Goal: Task Accomplishment & Management: Manage account settings

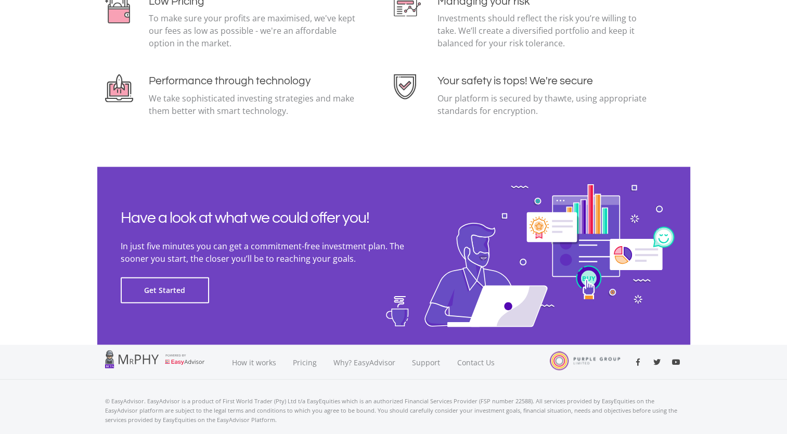
scroll to position [2300, 0]
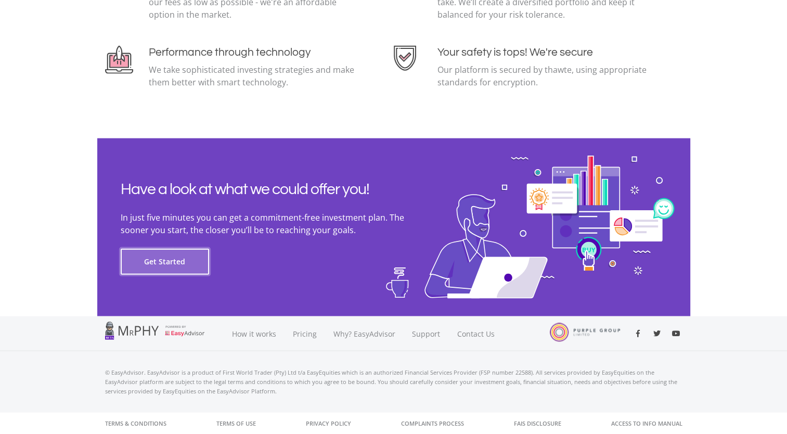
click at [150, 260] on button "Get Started" at bounding box center [165, 262] width 88 height 26
click at [186, 334] on div at bounding box center [159, 330] width 109 height 18
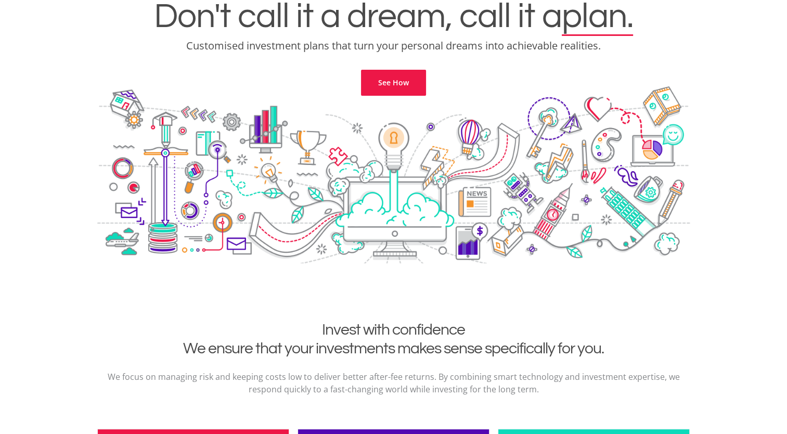
scroll to position [0, 0]
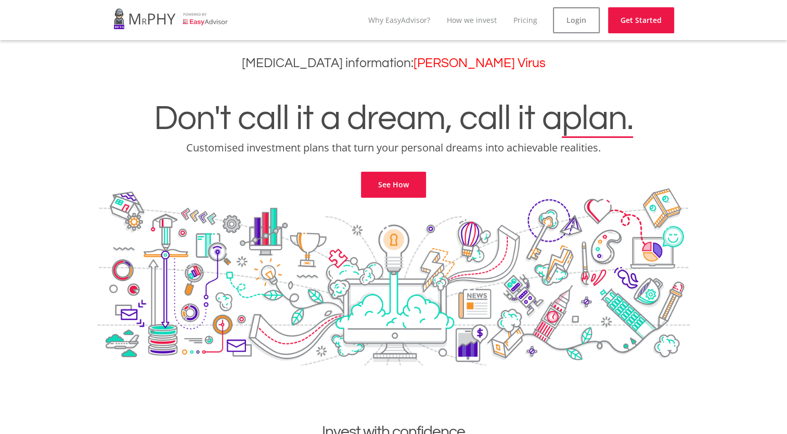
click at [195, 18] on link at bounding box center [170, 18] width 115 height 29
click at [527, 23] on link "Pricing" at bounding box center [525, 20] width 24 height 10
click at [623, 22] on link "Get Started" at bounding box center [649, 20] width 66 height 26
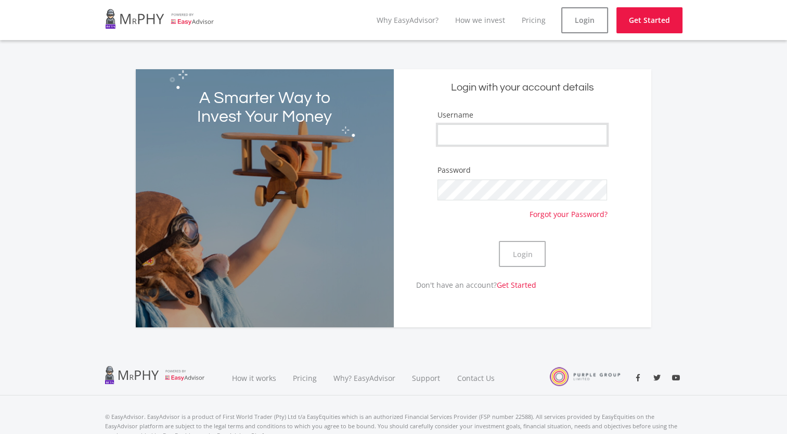
click at [463, 138] on input "Username" at bounding box center [521, 134] width 169 height 21
click at [464, 130] on input "Username" at bounding box center [521, 134] width 169 height 21
type input "CebisileBosman"
click at [499, 241] on button "Login" at bounding box center [522, 254] width 47 height 26
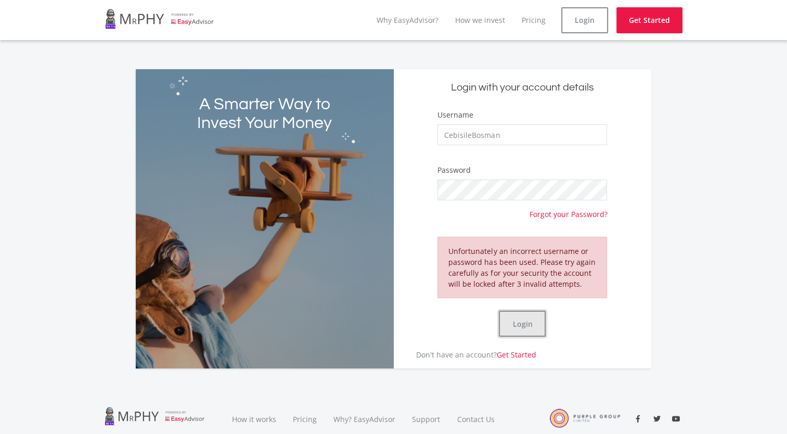
click at [534, 323] on button "Login" at bounding box center [522, 323] width 47 height 26
click at [566, 16] on link "Login" at bounding box center [584, 20] width 47 height 26
click at [622, 18] on link "Get Started" at bounding box center [649, 20] width 66 height 26
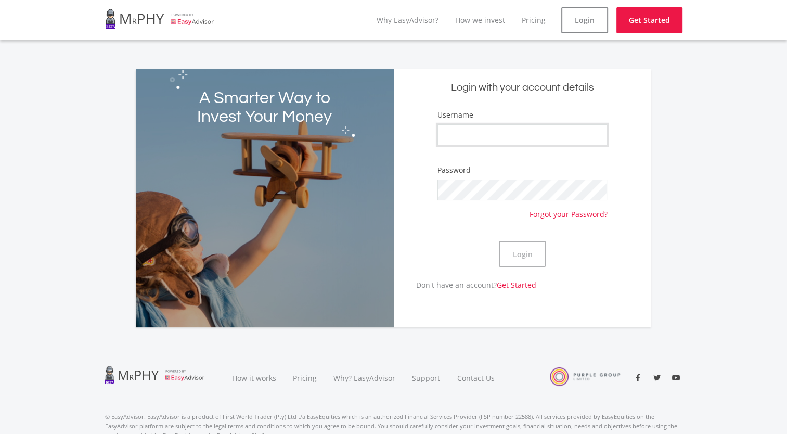
click at [491, 138] on input "Username" at bounding box center [521, 134] width 169 height 21
type input "CebisileBosman"
click at [520, 255] on button "Login" at bounding box center [522, 254] width 47 height 26
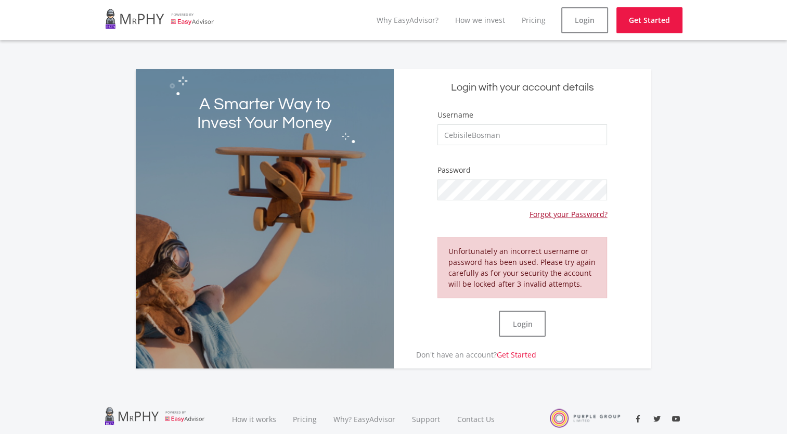
click at [561, 208] on link "Forgot your Password?" at bounding box center [568, 209] width 78 height 19
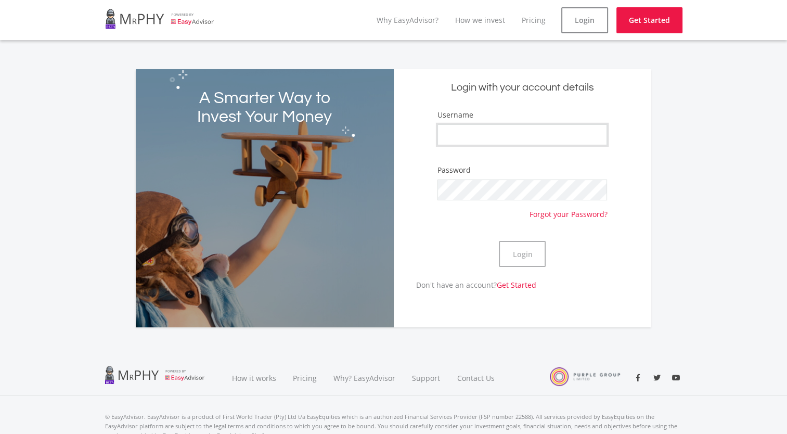
click at [486, 142] on input "Username" at bounding box center [521, 134] width 169 height 21
type input "CebisileBosman"
click at [522, 257] on button "Login" at bounding box center [522, 254] width 47 height 26
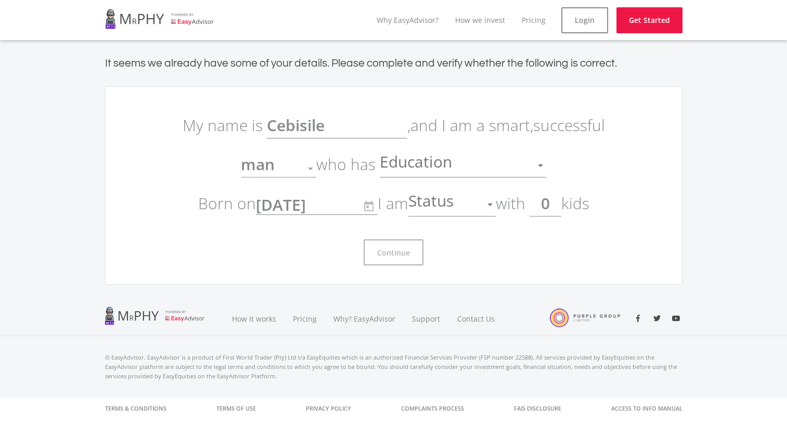
click at [493, 209] on div at bounding box center [490, 204] width 20 height 20
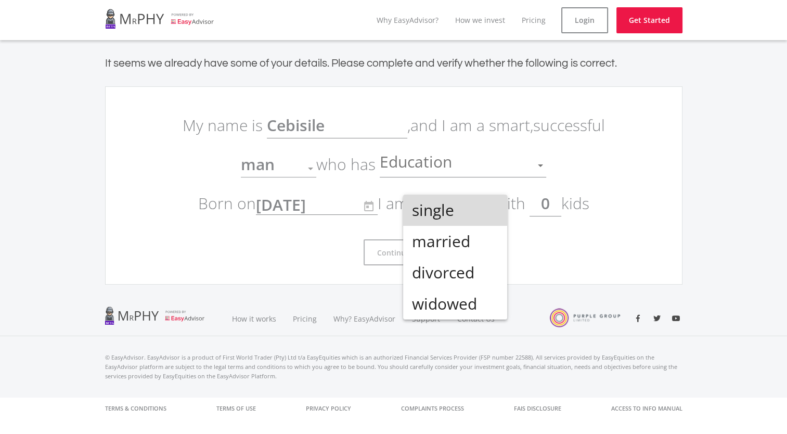
click at [454, 221] on span "single" at bounding box center [454, 209] width 87 height 31
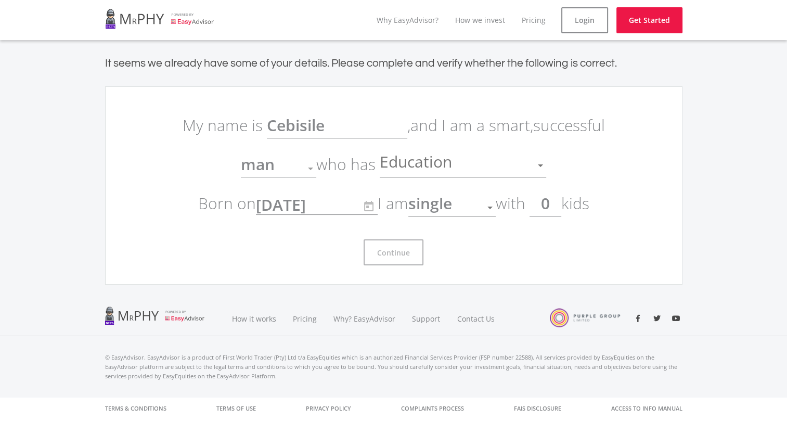
click at [359, 140] on p "My name is Cebisile , and I am a smart, successful man Gender who has Education…" at bounding box center [393, 164] width 437 height 117
click at [356, 115] on p "My name is Cebisile , and I am a smart, successful man Gender who has Education…" at bounding box center [393, 164] width 437 height 117
drag, startPoint x: 359, startPoint y: 140, endPoint x: 403, endPoint y: 166, distance: 51.0
click at [403, 166] on p "My name is Cebisile , and I am a smart, successful man Gender who has Education…" at bounding box center [393, 164] width 437 height 117
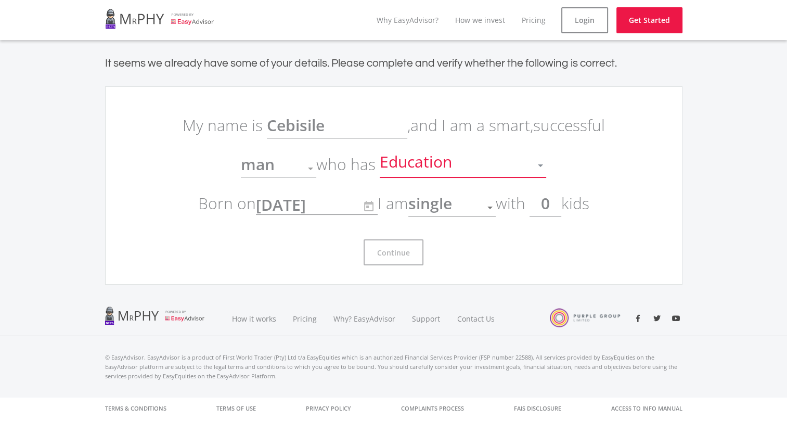
click at [403, 166] on span "Education" at bounding box center [417, 165] width 75 height 20
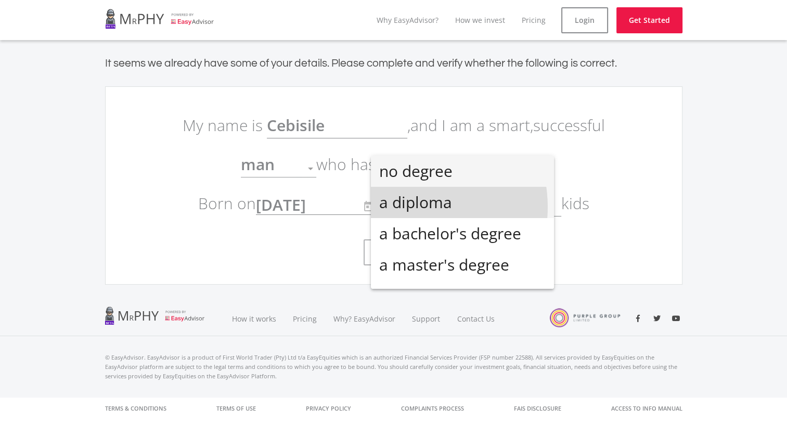
click at [408, 206] on span "a diploma" at bounding box center [462, 202] width 166 height 31
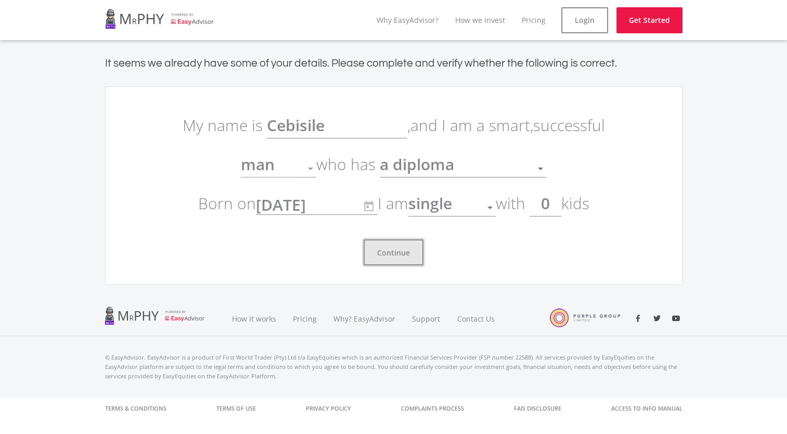
click at [395, 261] on button "Continue" at bounding box center [393, 252] width 60 height 26
click at [413, 249] on button "Continue" at bounding box center [393, 252] width 60 height 26
click at [396, 251] on button "Continue" at bounding box center [393, 252] width 60 height 26
drag, startPoint x: 396, startPoint y: 251, endPoint x: 365, endPoint y: 246, distance: 31.5
click at [365, 246] on button "Continue" at bounding box center [393, 252] width 60 height 26
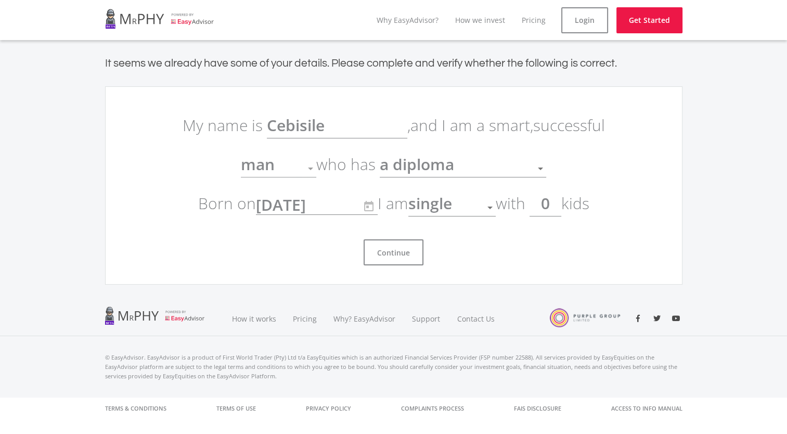
drag, startPoint x: 312, startPoint y: 164, endPoint x: 411, endPoint y: 99, distance: 118.4
click at [411, 99] on ee-get-started-form "My name is Cebisile , and I am a smart, successful man Gender who has a diploma…" at bounding box center [393, 185] width 577 height 198
click at [400, 253] on button "Continue" at bounding box center [393, 252] width 60 height 26
click at [473, 207] on div "single" at bounding box center [444, 208] width 72 height 20
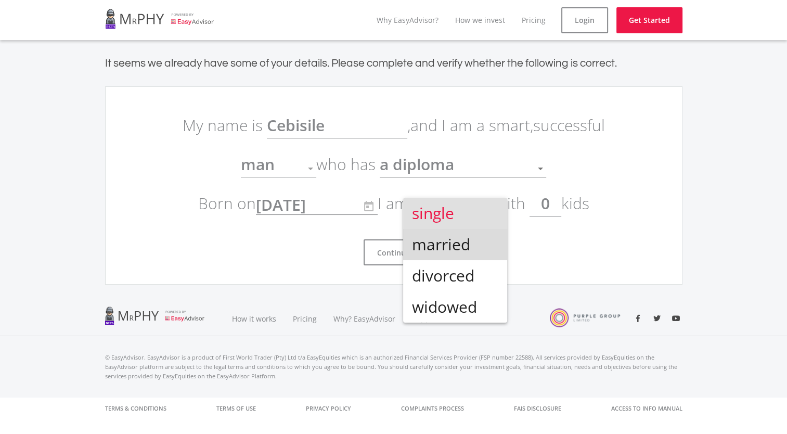
click at [461, 232] on span "married" at bounding box center [454, 244] width 87 height 31
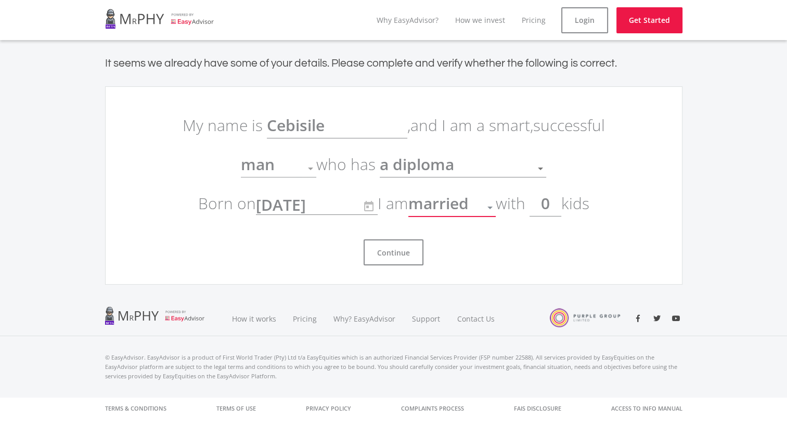
click at [460, 215] on span "married" at bounding box center [438, 207] width 60 height 26
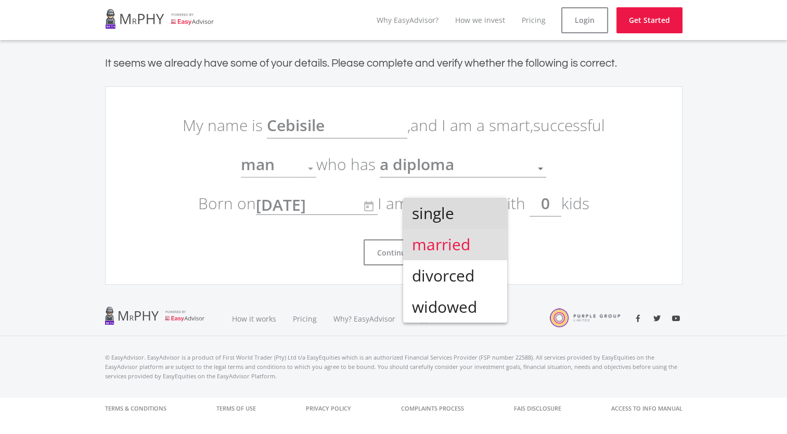
click at [457, 225] on span "single" at bounding box center [454, 213] width 87 height 31
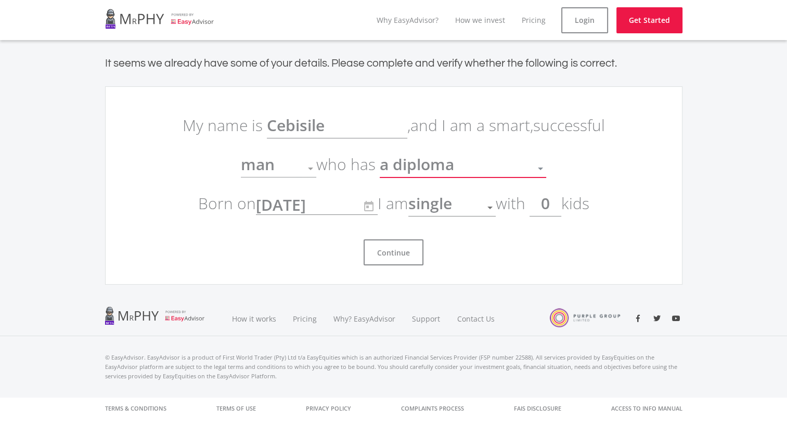
click at [441, 167] on span "a diploma" at bounding box center [417, 163] width 74 height 21
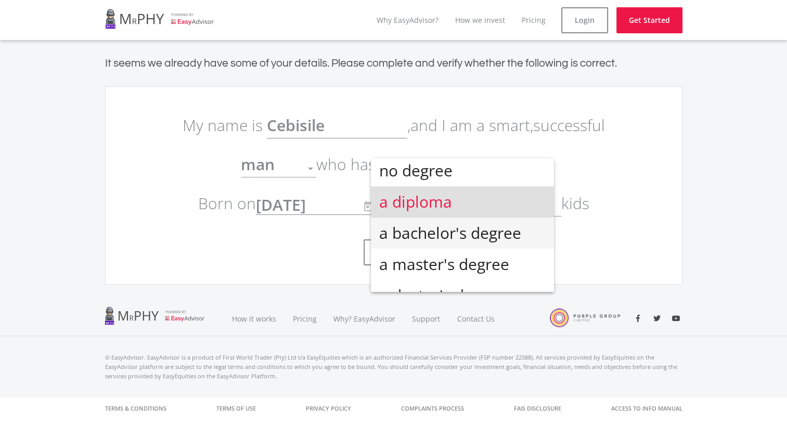
scroll to position [23, 0]
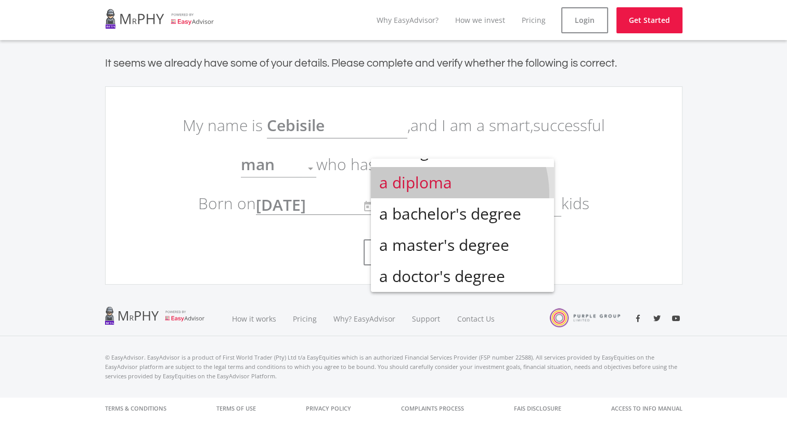
click at [436, 194] on span "a diploma" at bounding box center [462, 182] width 166 height 31
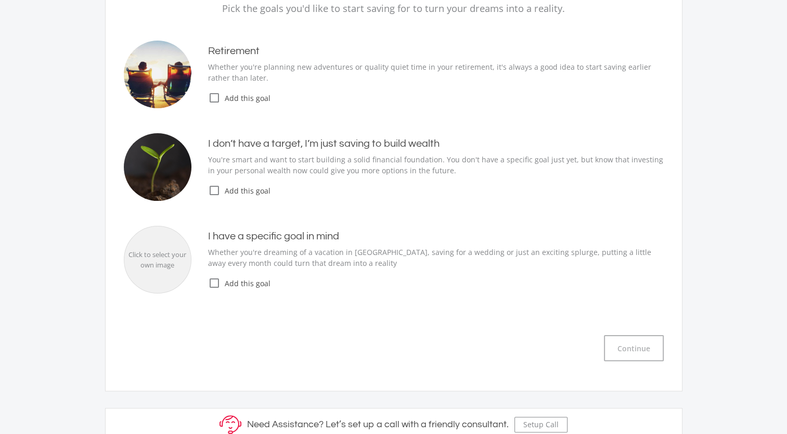
scroll to position [136, 0]
click at [214, 191] on icon "check_box_outline_blank" at bounding box center [214, 191] width 12 height 12
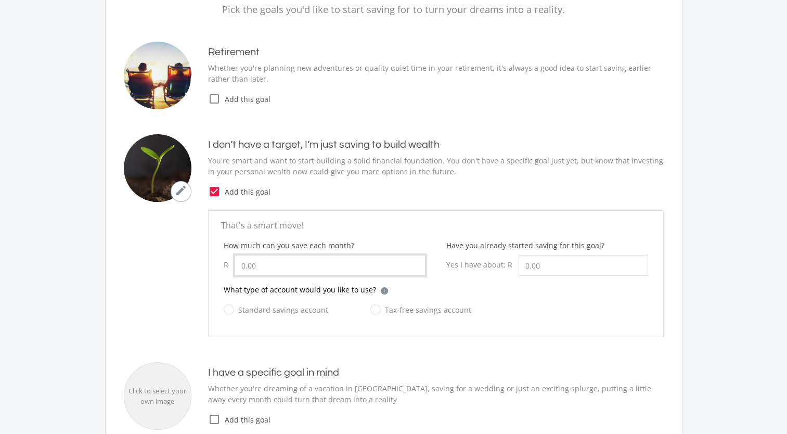
click at [298, 260] on input "How much can you save each month?" at bounding box center [329, 265] width 191 height 21
type input "3,000.00"
click at [555, 262] on input "Have you already started saving for this goal?" at bounding box center [582, 265] width 129 height 21
type input "100.00"
click at [373, 308] on label "Tax-free savings account" at bounding box center [420, 309] width 101 height 13
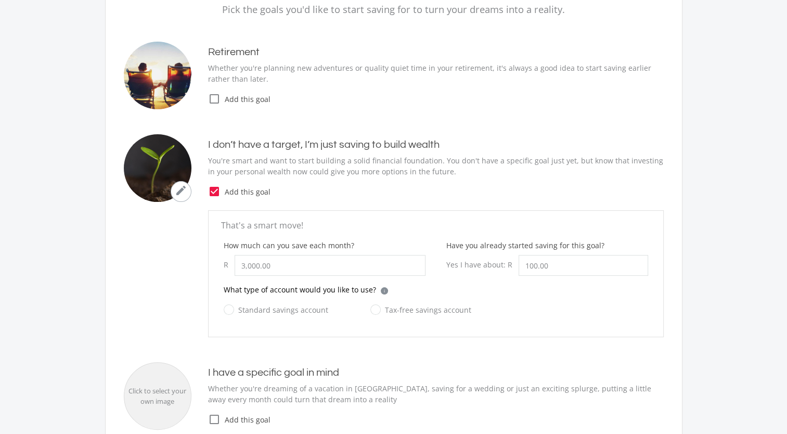
click at [373, 308] on input "Tax-free savings account" at bounding box center [410, 315] width 101 height 21
radio input "true"
click at [296, 309] on label "Standard savings account" at bounding box center [276, 309] width 104 height 13
click at [296, 309] on input "Standard savings account" at bounding box center [265, 315] width 104 height 21
radio input "true"
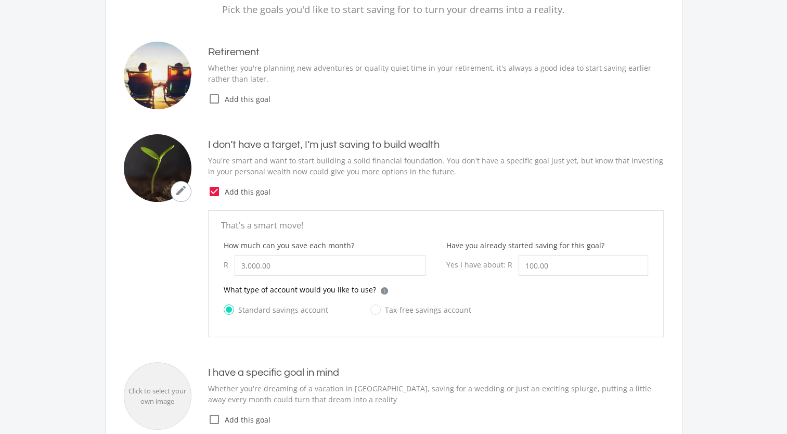
click at [372, 306] on label "Tax-free savings account" at bounding box center [420, 309] width 101 height 13
click at [372, 306] on input "Tax-free savings account" at bounding box center [410, 315] width 101 height 21
radio input "true"
radio input "false"
click at [244, 267] on input "3000.00" at bounding box center [329, 265] width 191 height 21
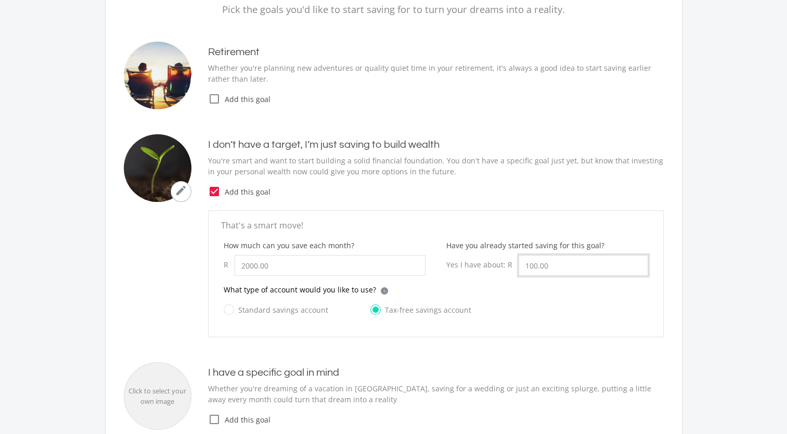
type input "2,000.00"
click at [568, 264] on input "100.00" at bounding box center [582, 265] width 129 height 21
type input "1"
type input "0.00"
click at [445, 317] on input "Tax-free savings account" at bounding box center [410, 315] width 101 height 21
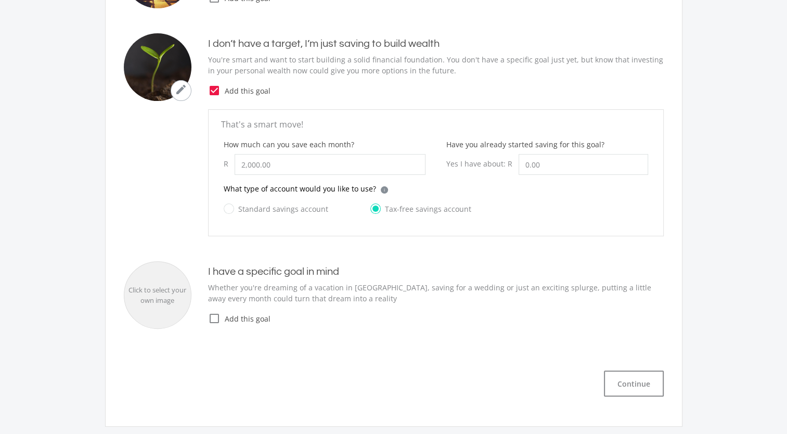
scroll to position [239, 0]
click at [212, 86] on icon "check_box" at bounding box center [214, 89] width 12 height 12
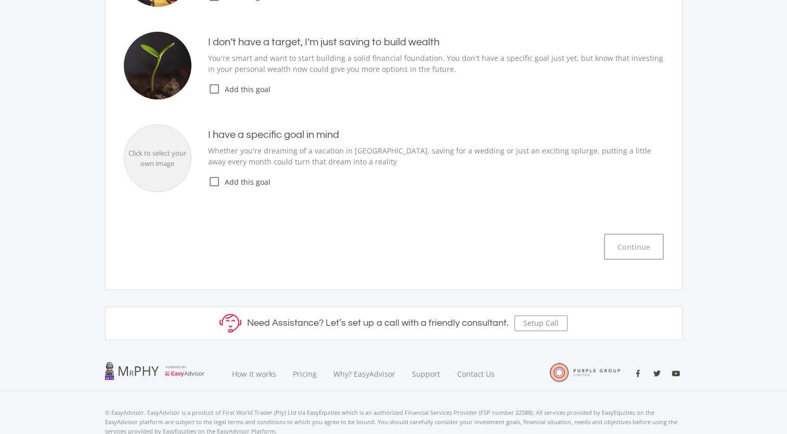
click at [212, 86] on icon "check_box_outline_blank" at bounding box center [214, 89] width 12 height 12
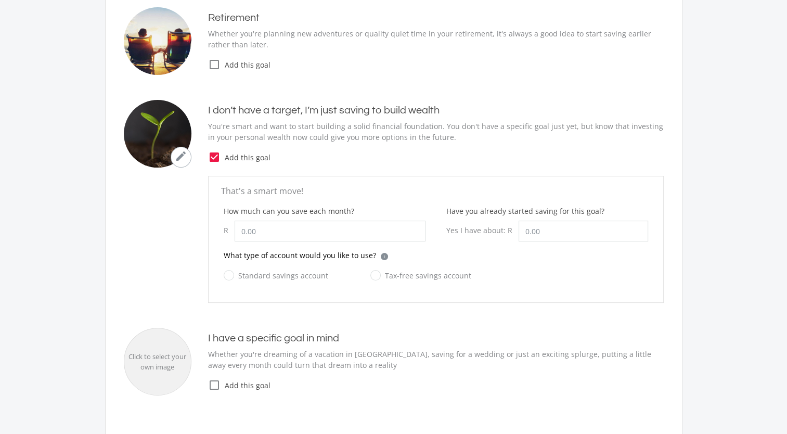
scroll to position [166, 0]
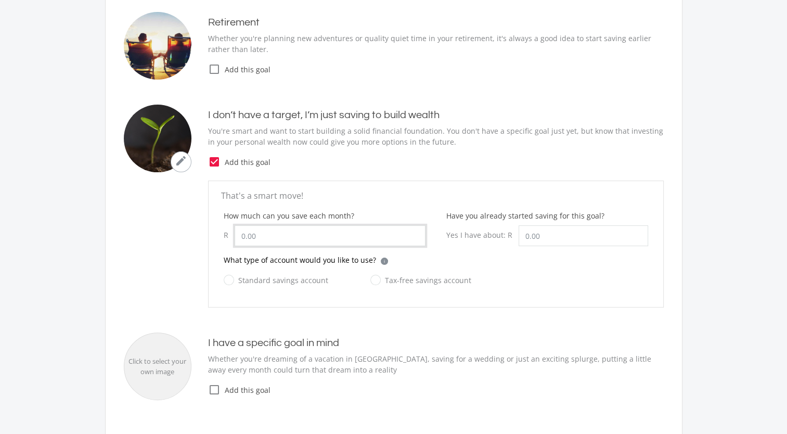
click at [283, 229] on input "How much can you save each month?" at bounding box center [329, 235] width 191 height 21
type input "2,000.00"
click at [543, 233] on input "Have you already started saving for this goal?" at bounding box center [582, 235] width 129 height 21
type input "0.00"
click at [377, 277] on label "Tax-free savings account" at bounding box center [420, 279] width 101 height 13
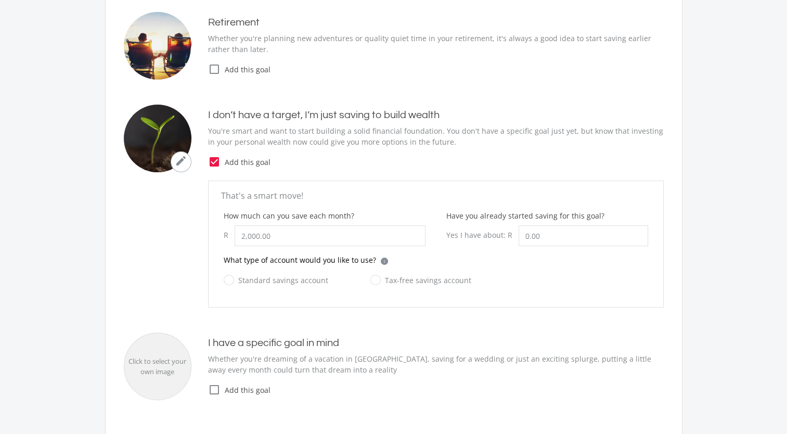
click at [377, 277] on input "Tax-free savings account" at bounding box center [410, 286] width 101 height 21
radio input "true"
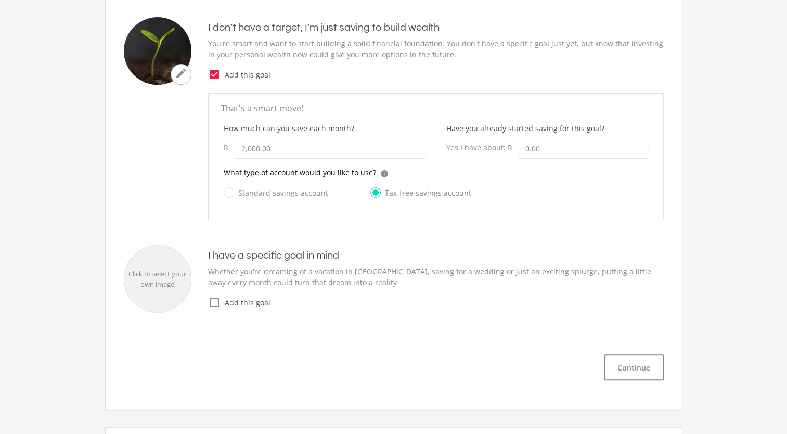
scroll to position [297, 0]
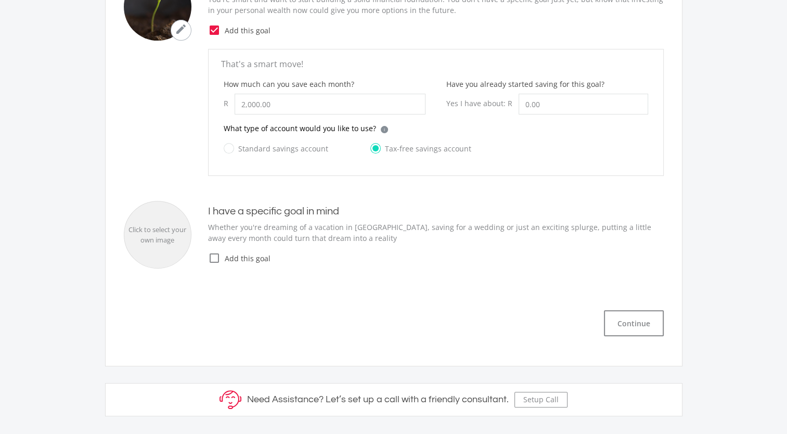
click at [212, 262] on icon "check_box_outline_blank" at bounding box center [214, 258] width 12 height 12
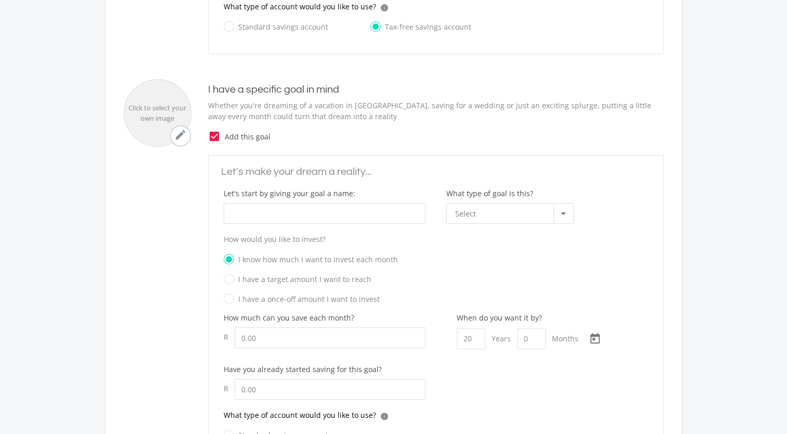
scroll to position [420, 0]
click at [535, 213] on div "Select" at bounding box center [504, 212] width 98 height 20
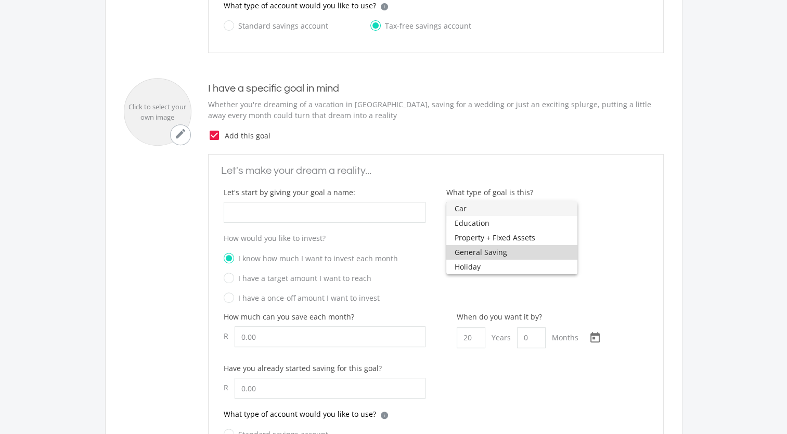
click at [511, 252] on span "General Saving" at bounding box center [511, 252] width 114 height 15
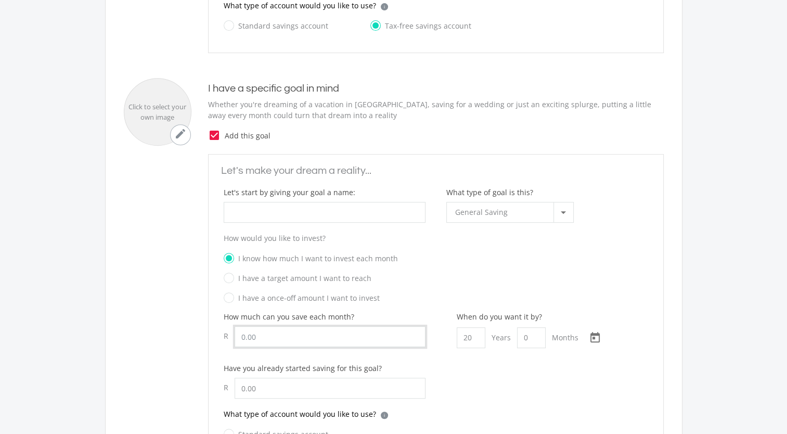
click at [306, 331] on input "How much can you save each month?" at bounding box center [329, 336] width 191 height 21
type input "1,000.00"
click at [214, 136] on icon "check_box" at bounding box center [214, 135] width 12 height 12
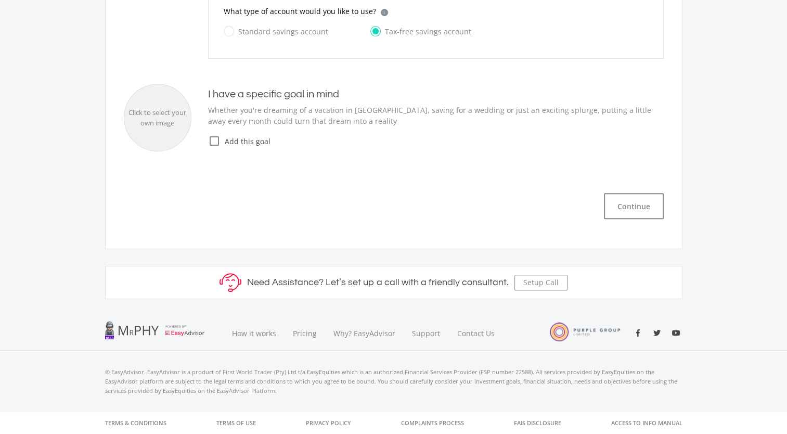
scroll to position [413, 0]
click at [653, 202] on button "Continue" at bounding box center [634, 207] width 60 height 26
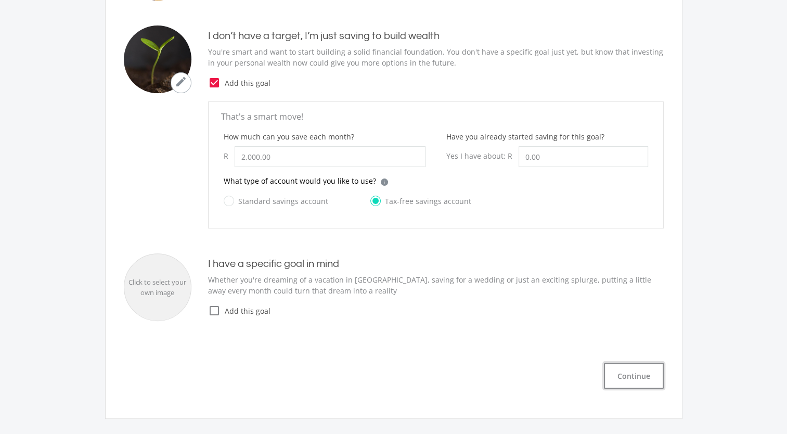
scroll to position [244, 0]
click at [617, 369] on button "Continue" at bounding box center [634, 376] width 60 height 26
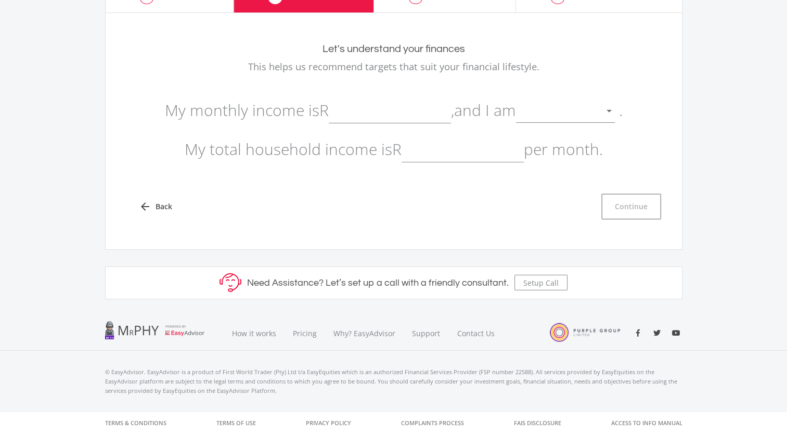
scroll to position [77, 0]
click at [356, 110] on input "text" at bounding box center [390, 111] width 122 height 26
type input "8,000.00"
click at [532, 103] on div at bounding box center [557, 112] width 83 height 20
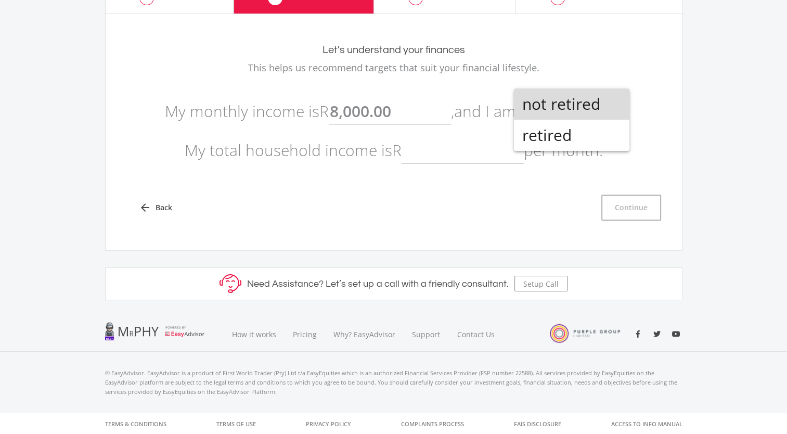
click at [554, 101] on span "not retired" at bounding box center [571, 103] width 99 height 31
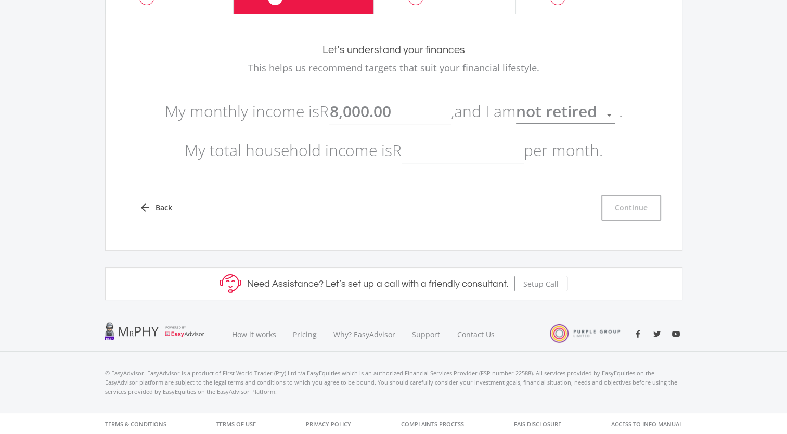
click at [416, 162] on input "text" at bounding box center [462, 150] width 122 height 26
type input "8,000.00"
click at [638, 212] on button "Continue" at bounding box center [631, 207] width 60 height 26
type input "8000"
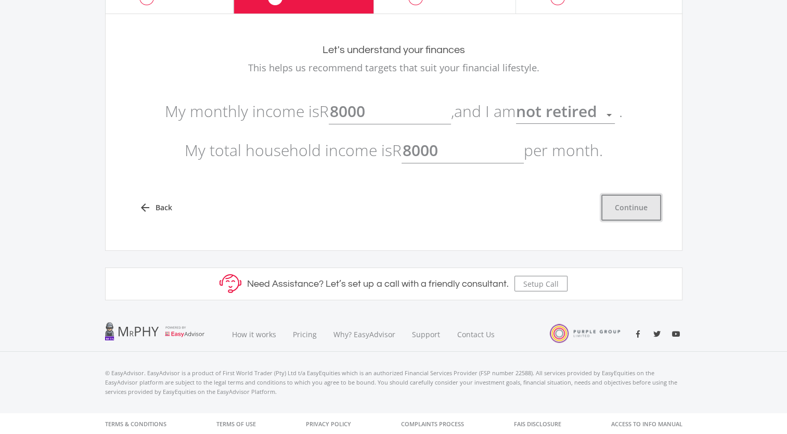
type input "8,000.00"
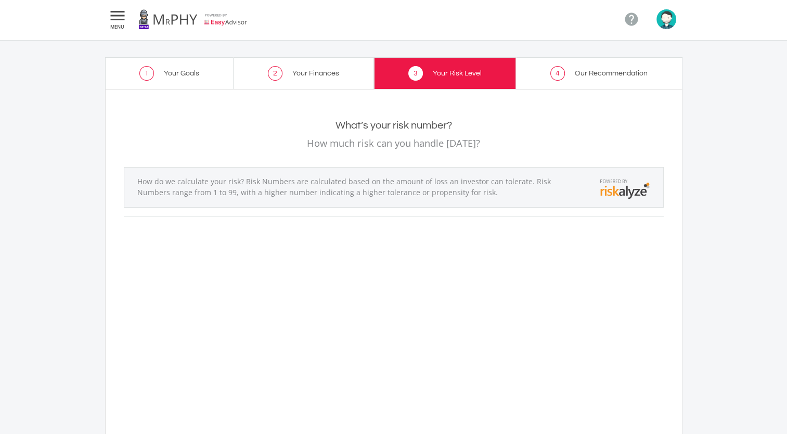
scroll to position [2, 0]
click at [571, 85] on link "4 Our Recommendation" at bounding box center [599, 73] width 166 height 32
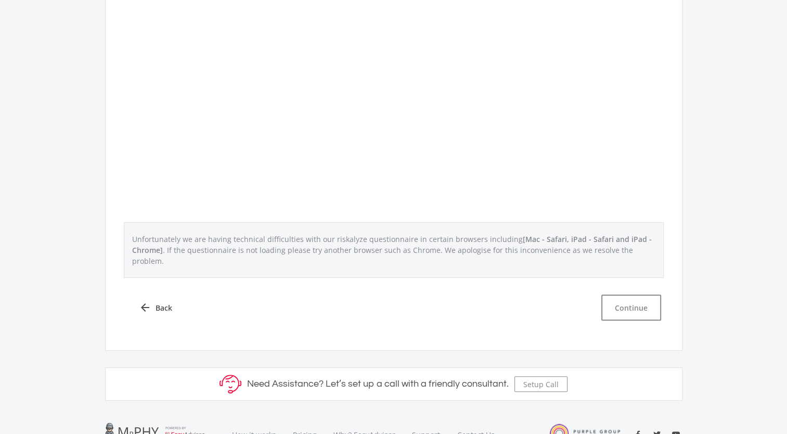
scroll to position [383, 0]
click at [605, 293] on button "Continue" at bounding box center [631, 306] width 60 height 26
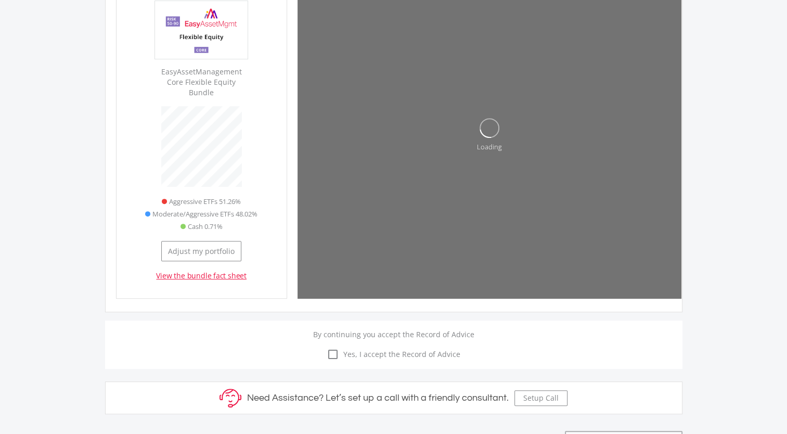
scroll to position [315, 171]
type input "0"
type input "2000"
type input "0.00"
type input "2,000.00"
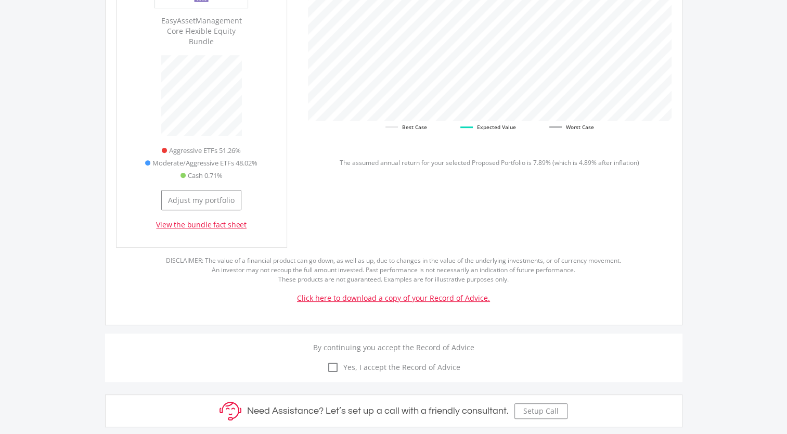
scroll to position [453, 0]
click at [404, 292] on link "Click here to download a copy of your Record of Advice." at bounding box center [393, 297] width 193 height 10
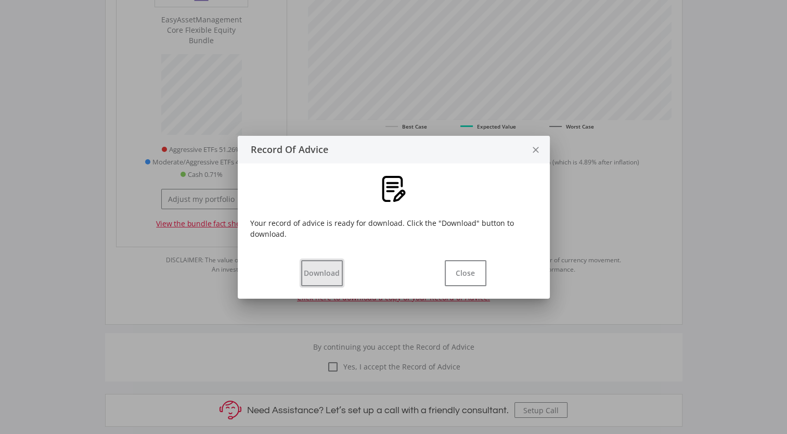
click at [313, 269] on button "Download" at bounding box center [322, 273] width 42 height 26
click at [453, 277] on button "Close" at bounding box center [465, 273] width 42 height 26
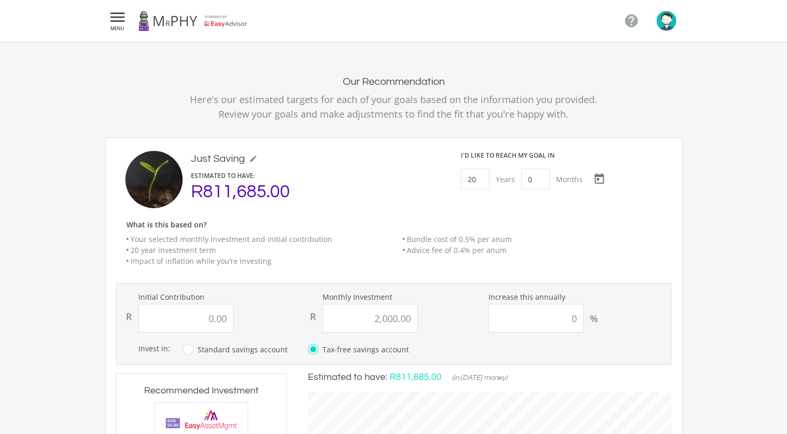
scroll to position [453, 0]
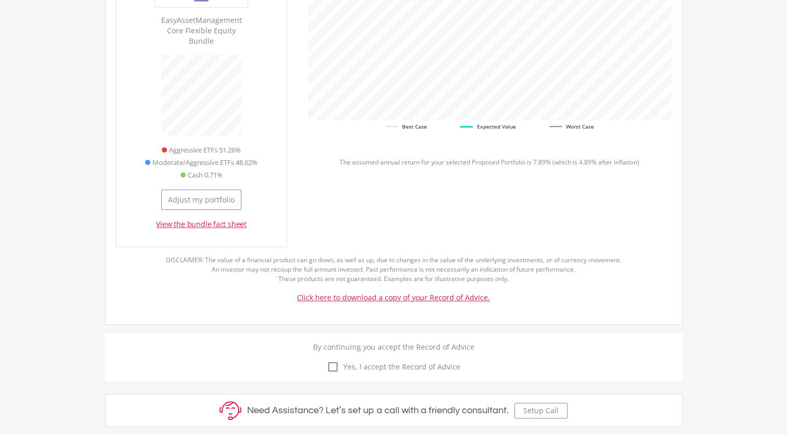
click at [336, 360] on icon "check_box_outline_blank" at bounding box center [332, 366] width 12 height 12
click at [394, 360] on input "check_box_outline_blank check_box Yes, I accept the Record of Advice" at bounding box center [394, 360] width 0 height 0
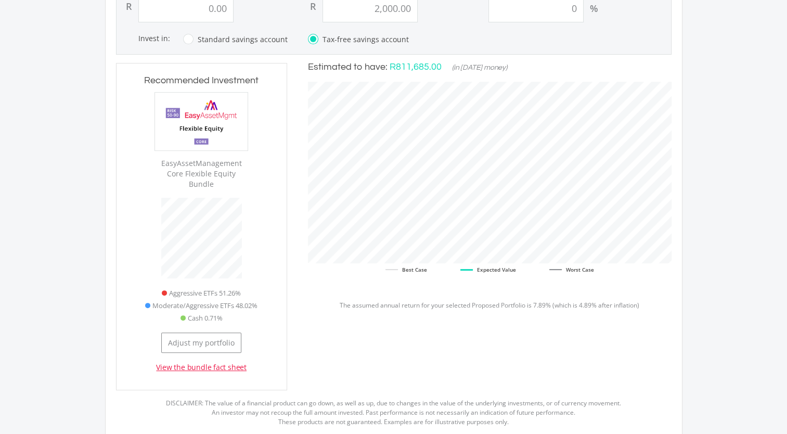
scroll to position [310, 0]
click at [212, 361] on link "View the bundle fact sheet" at bounding box center [201, 366] width 90 height 10
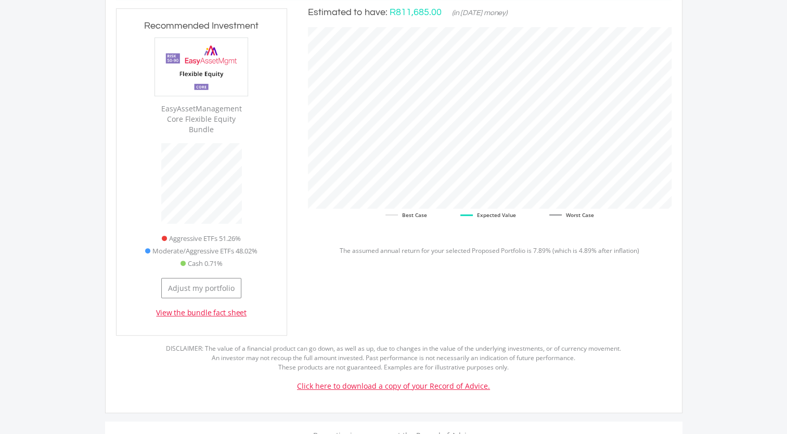
scroll to position [492, 0]
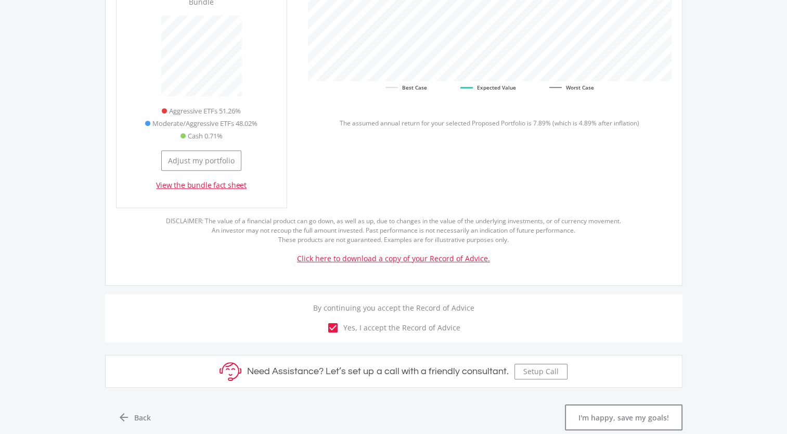
click at [358, 253] on p "Click here to download a copy of your Record of Advice." at bounding box center [393, 258] width 555 height 11
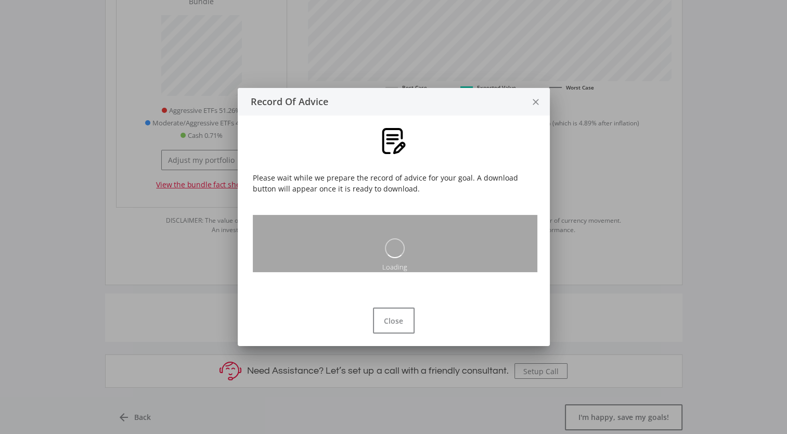
click at [535, 97] on icon "close" at bounding box center [535, 102] width 10 height 28
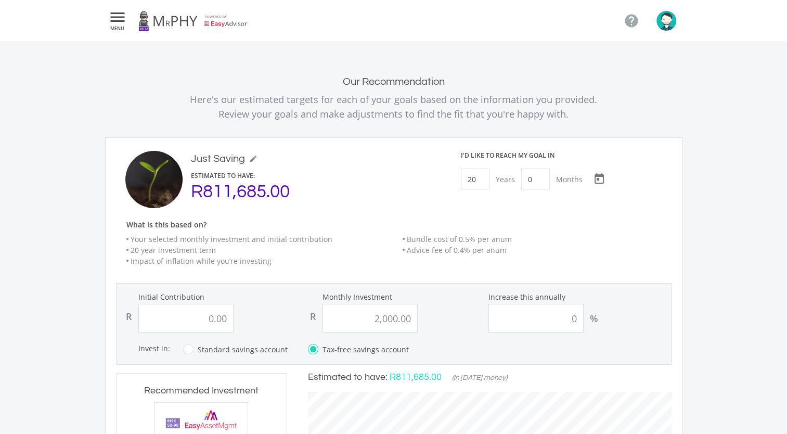
scroll to position [492, 0]
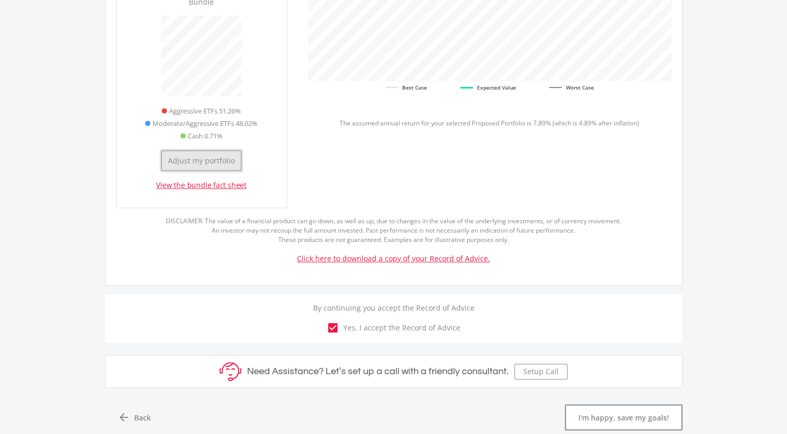
click at [212, 150] on button "Adjust my portfolio" at bounding box center [201, 160] width 80 height 20
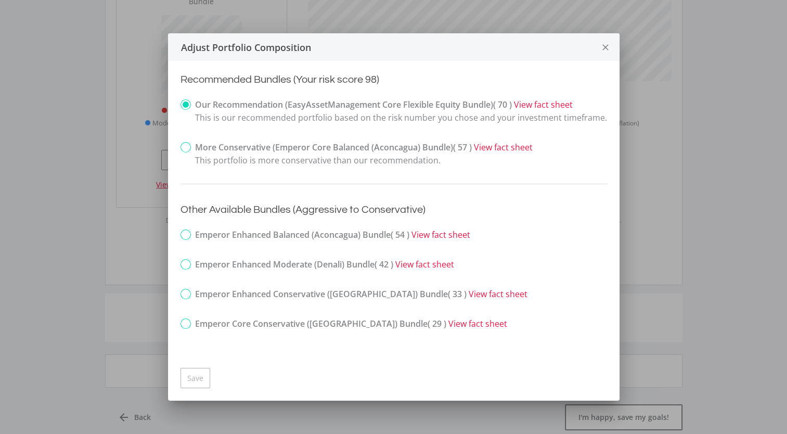
click at [267, 237] on strong "Emperor Enhanced Balanced (Aconcagua) Bundle ( 54 )" at bounding box center [302, 234] width 214 height 11
click at [177, 237] on input "Emperor Enhanced Balanced (Aconcagua) Bundle ( 54 )" at bounding box center [173, 236] width 7 height 13
radio input "true"
click at [256, 111] on label "Our Recommendation (EasyAssetManagement Core Flexible Equity Bundle) ( 70 ) Vie…" at bounding box center [393, 111] width 426 height 26
click at [177, 111] on input "Our Recommendation (EasyAssetManagement Core Flexible Equity Bundle) ( 70 ) Vie…" at bounding box center [173, 113] width 7 height 26
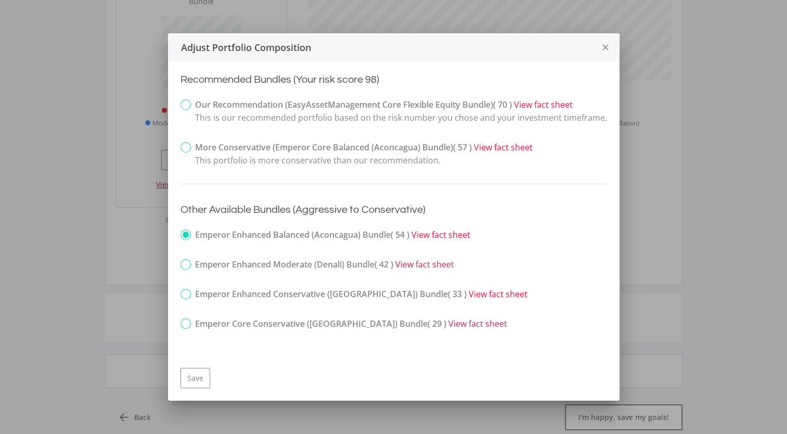
radio input "true"
click at [600, 45] on icon "close" at bounding box center [605, 48] width 10 height 28
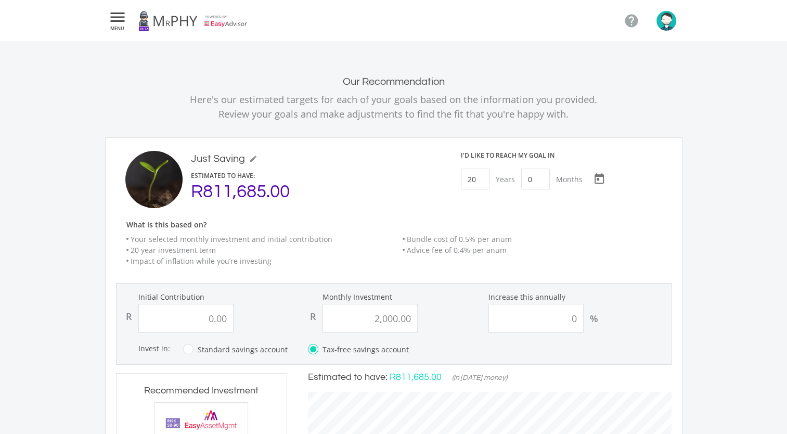
scroll to position [492, 0]
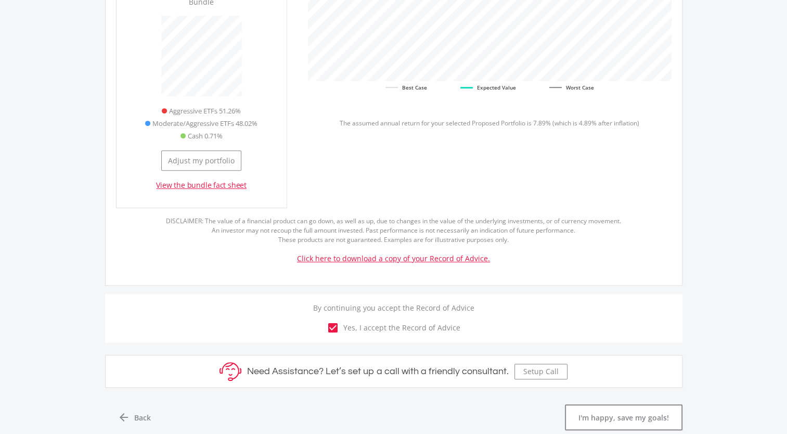
click at [225, 180] on link "View the bundle fact sheet" at bounding box center [201, 185] width 90 height 10
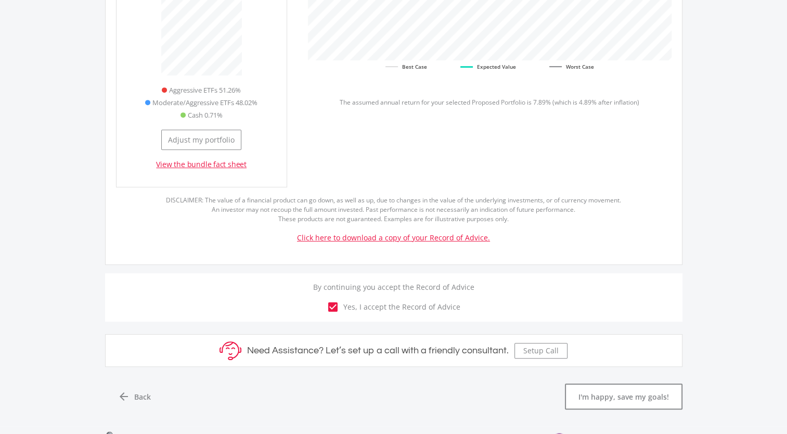
scroll to position [515, 0]
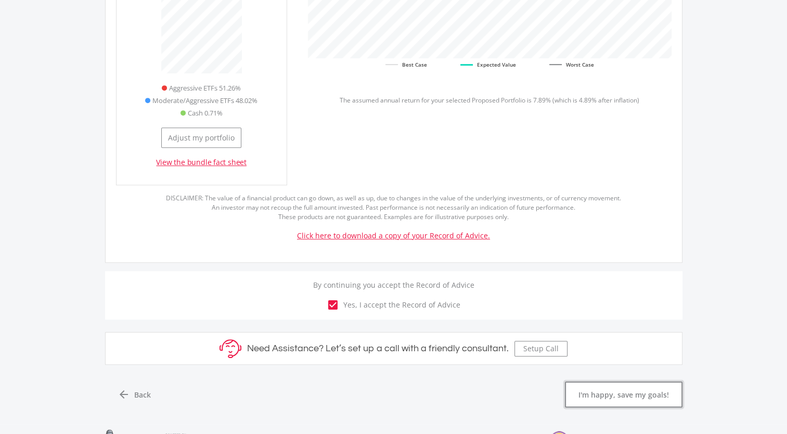
click at [597, 381] on button "I'm happy, save my goals!" at bounding box center [623, 394] width 117 height 26
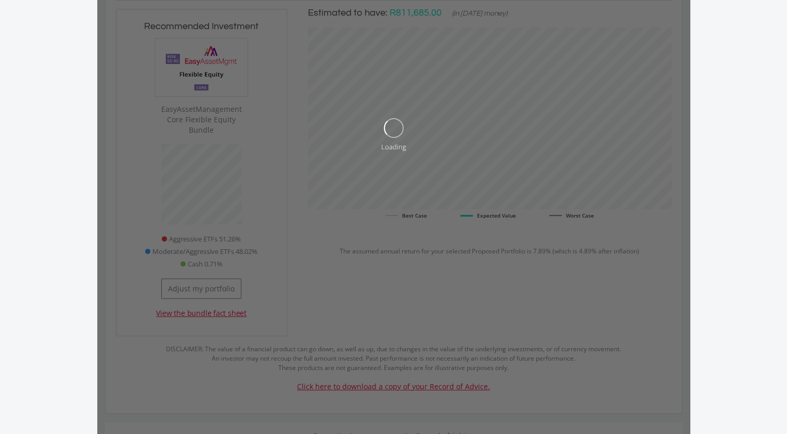
scroll to position [363, 0]
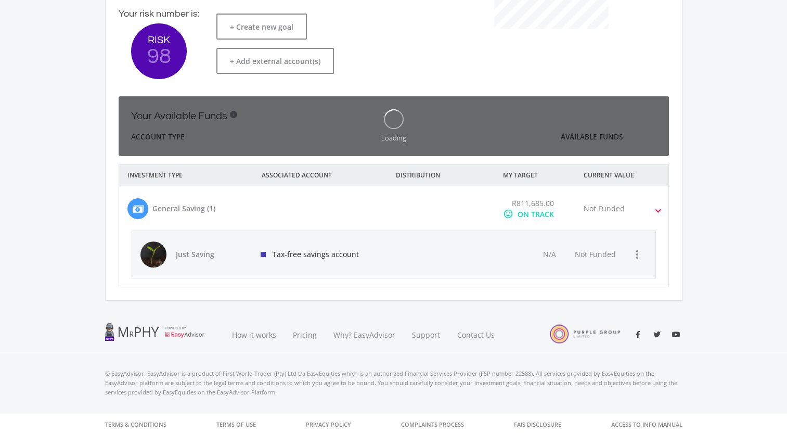
scroll to position [165, 285]
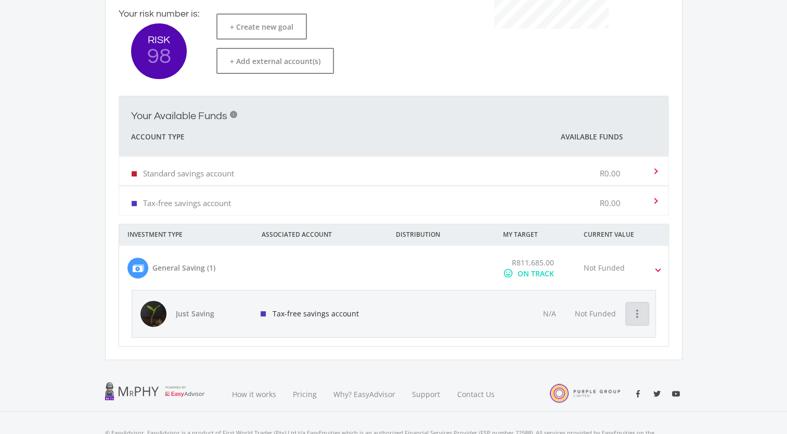
click at [643, 315] on icon "more_vert" at bounding box center [637, 313] width 12 height 12
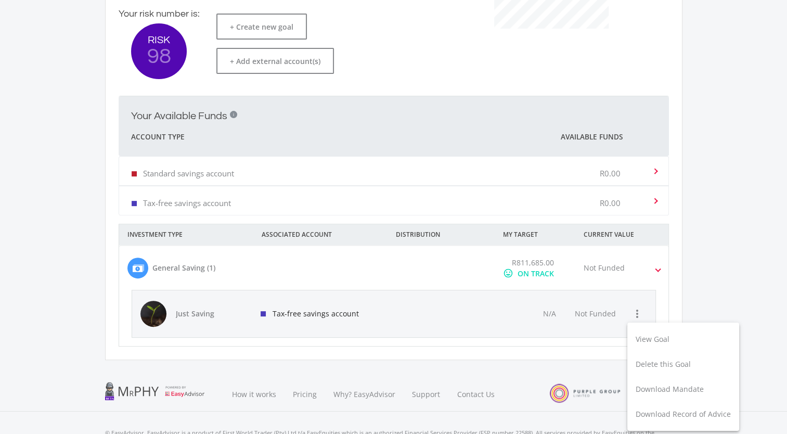
click at [574, 313] on div at bounding box center [393, 217] width 787 height 434
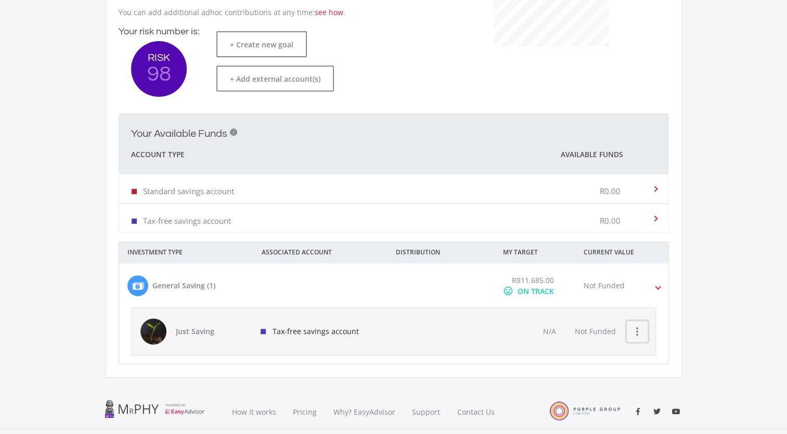
scroll to position [352, 0]
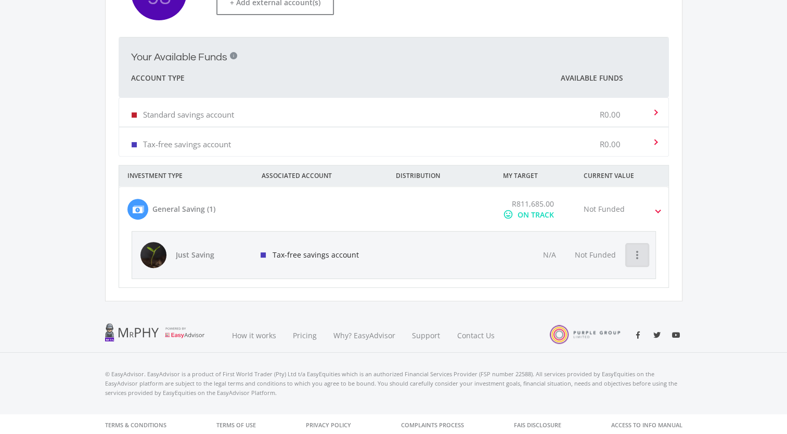
click at [642, 255] on icon "more_vert" at bounding box center [637, 255] width 12 height 12
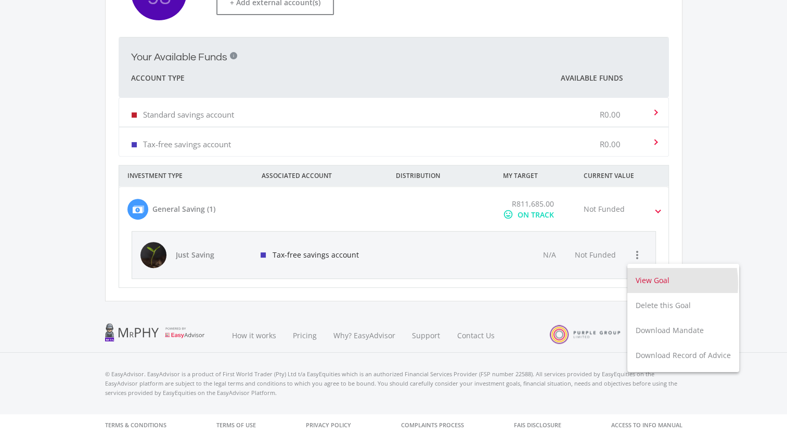
click at [640, 283] on button "View Goal" at bounding box center [683, 280] width 112 height 25
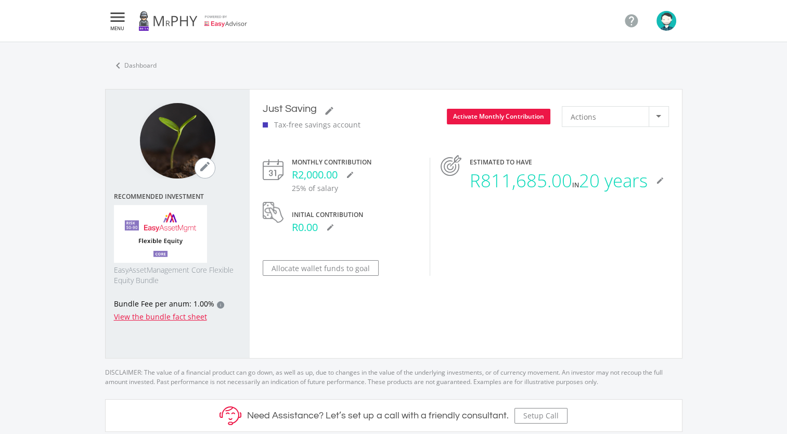
scroll to position [375, 576]
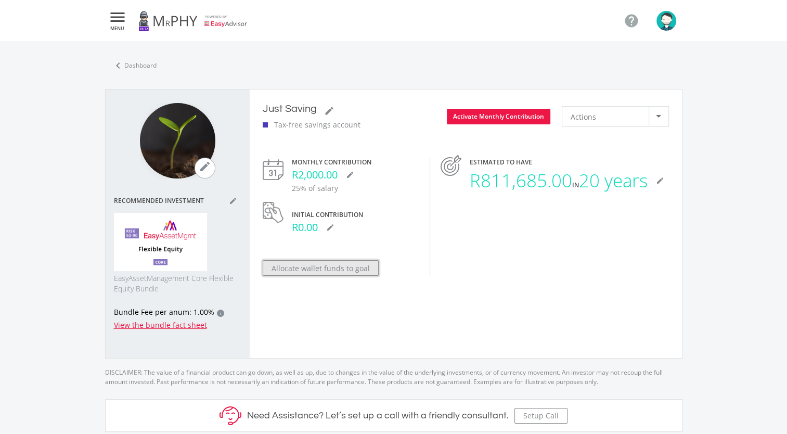
click at [337, 270] on button "Allocate wallet funds to goal" at bounding box center [321, 268] width 116 height 16
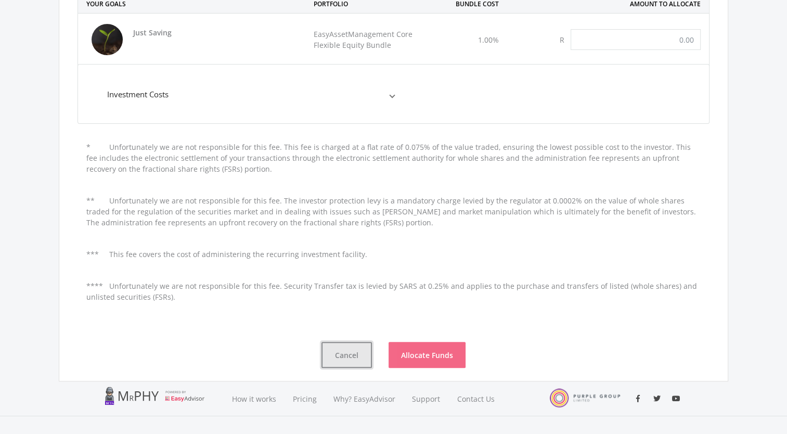
click at [331, 359] on button "Cancel" at bounding box center [346, 355] width 50 height 26
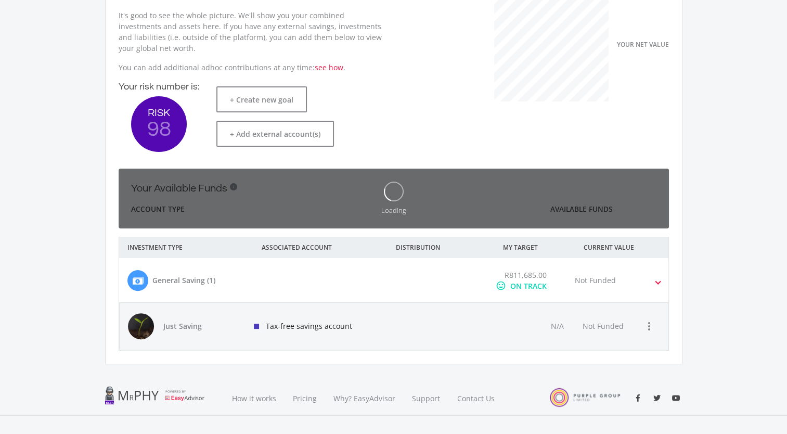
scroll to position [165, 285]
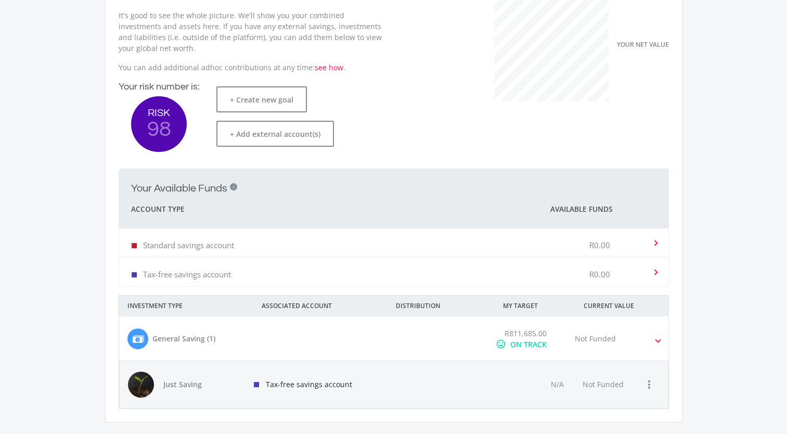
click at [620, 285] on div "R0.00" at bounding box center [615, 272] width 52 height 32
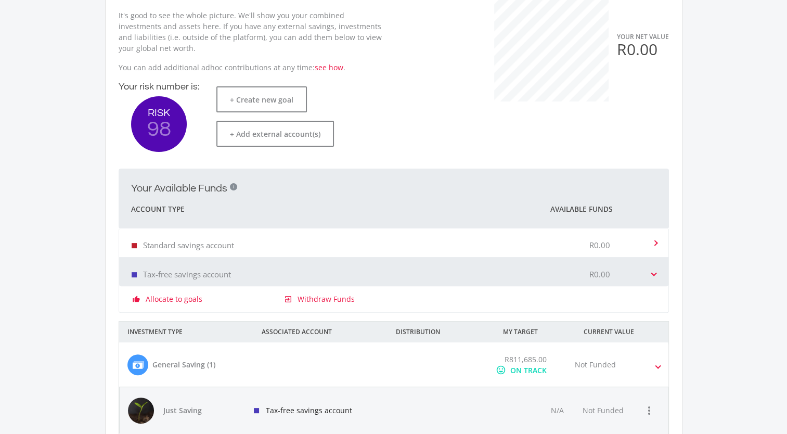
click at [616, 253] on div "R0.00" at bounding box center [615, 243] width 52 height 32
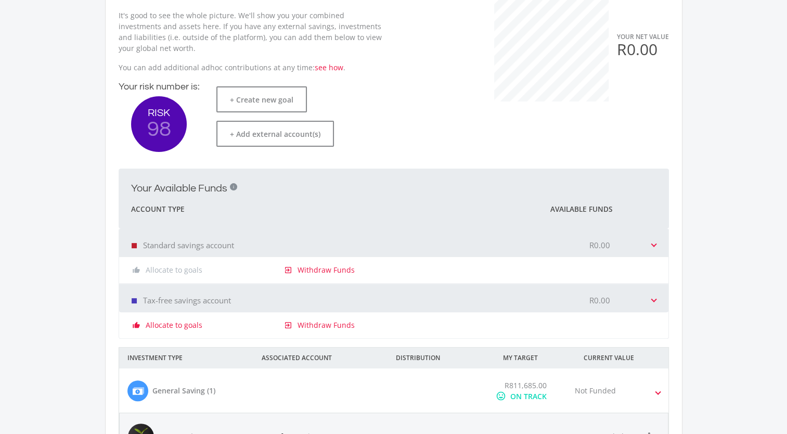
click at [609, 290] on div "R0.00" at bounding box center [615, 298] width 52 height 32
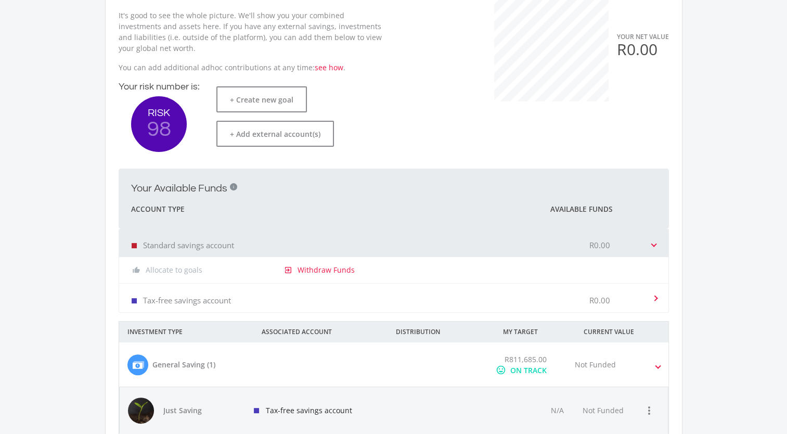
click at [609, 290] on div "R0.00" at bounding box center [615, 298] width 52 height 32
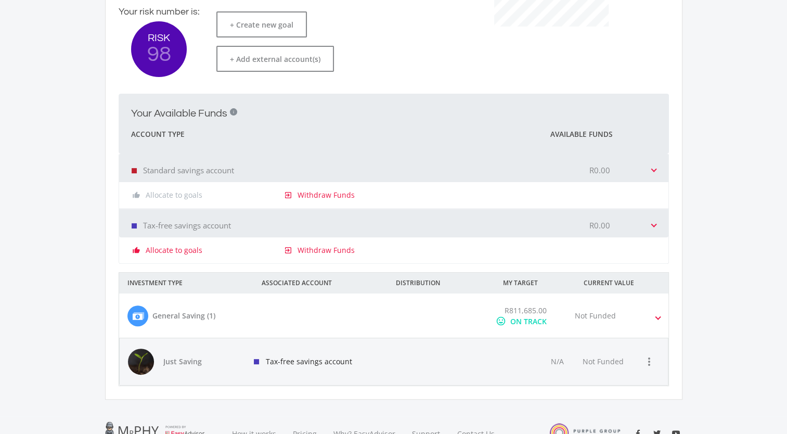
scroll to position [335, 0]
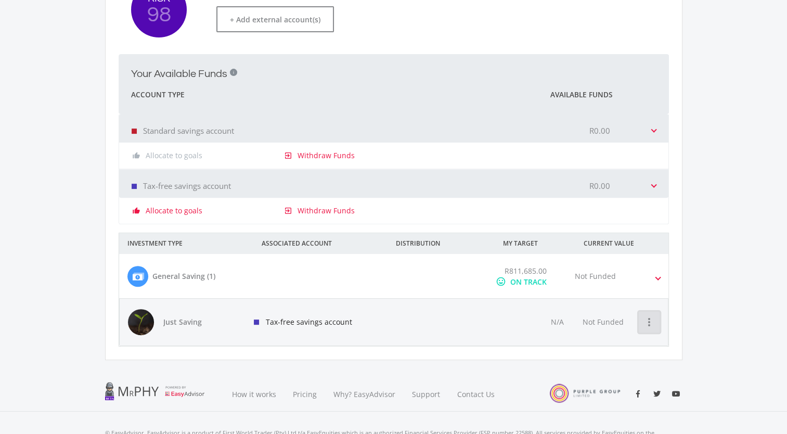
click at [648, 325] on icon "more_vert" at bounding box center [649, 322] width 12 height 12
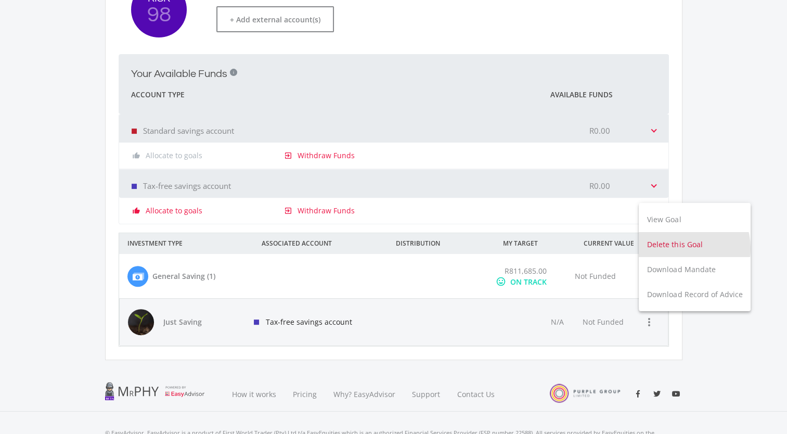
click at [678, 249] on button "Delete this Goal" at bounding box center [694, 244] width 112 height 25
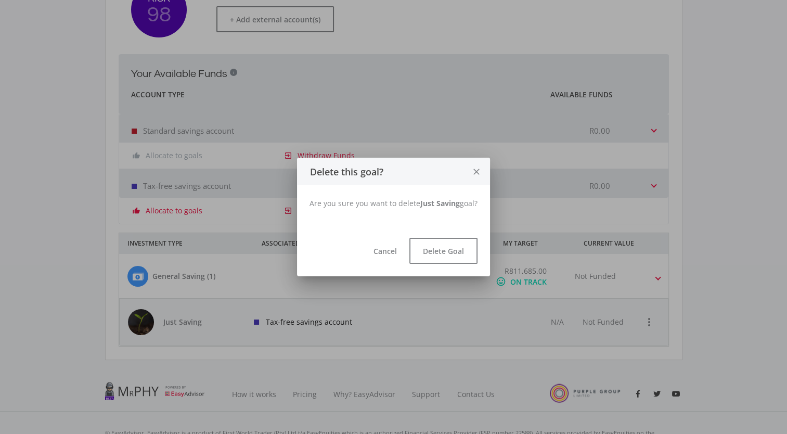
click at [475, 175] on icon "close" at bounding box center [476, 172] width 10 height 28
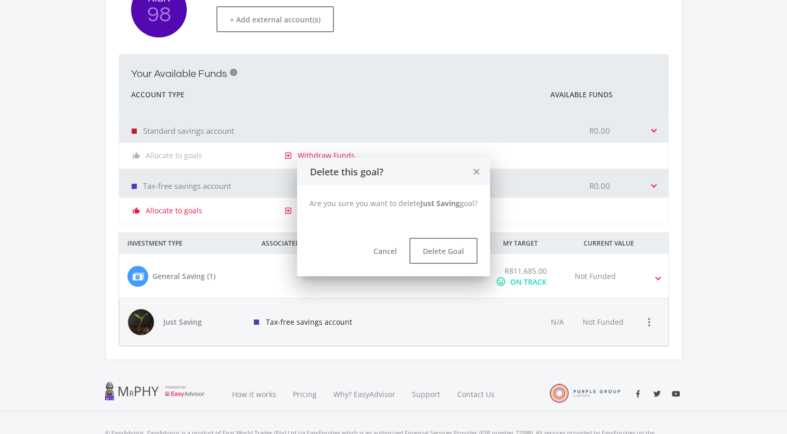
scroll to position [335, 0]
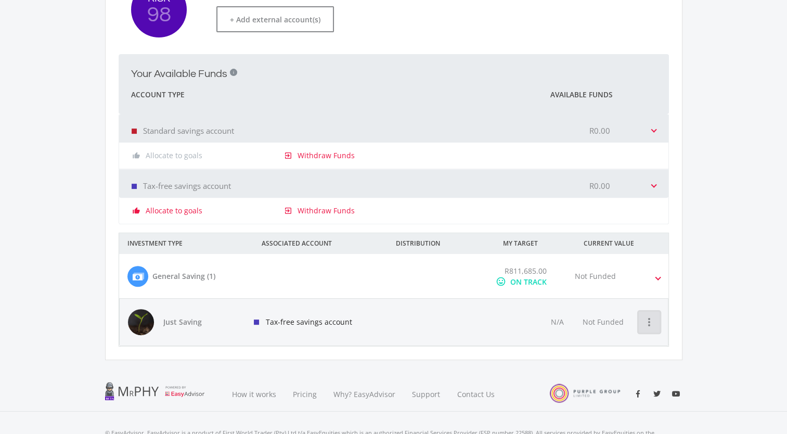
click at [652, 326] on icon "more_vert" at bounding box center [649, 322] width 12 height 12
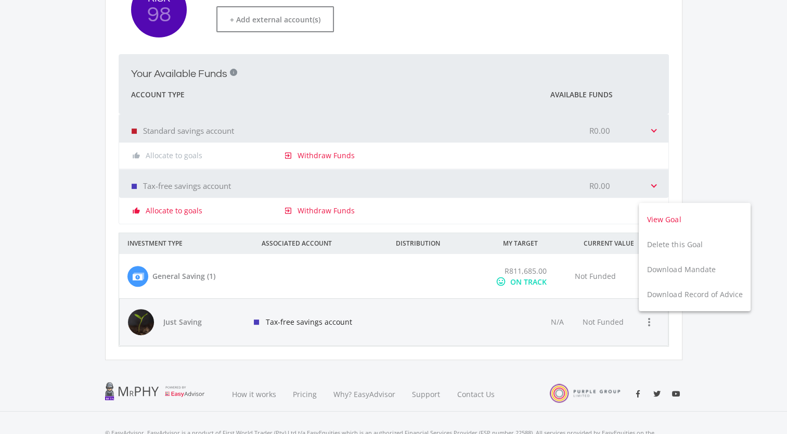
click at [660, 226] on button "View Goal" at bounding box center [694, 219] width 112 height 25
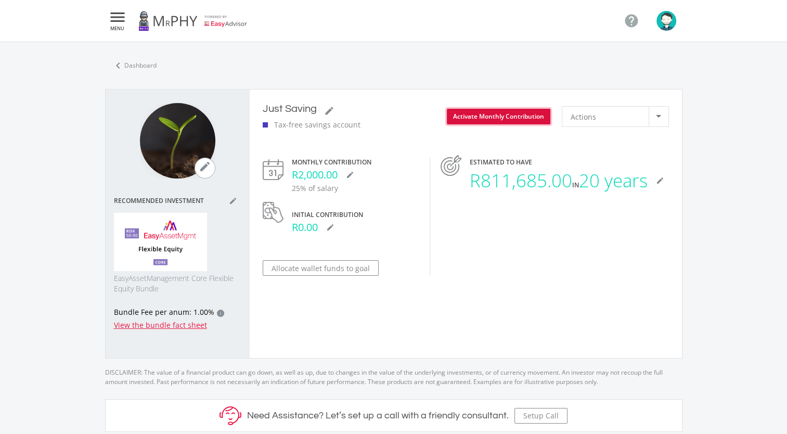
click at [519, 115] on button "Activate Monthly Contribution" at bounding box center [498, 117] width 103 height 16
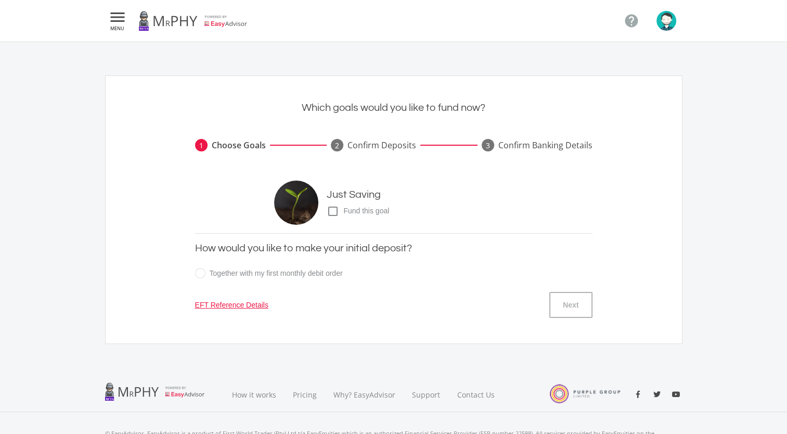
click at [337, 210] on icon "check_box_outline_blank" at bounding box center [332, 211] width 12 height 12
click at [316, 207] on input "check_box_outline_blank check_box Fund this goal" at bounding box center [316, 207] width 0 height 0
click at [572, 294] on button "Next" at bounding box center [570, 305] width 43 height 26
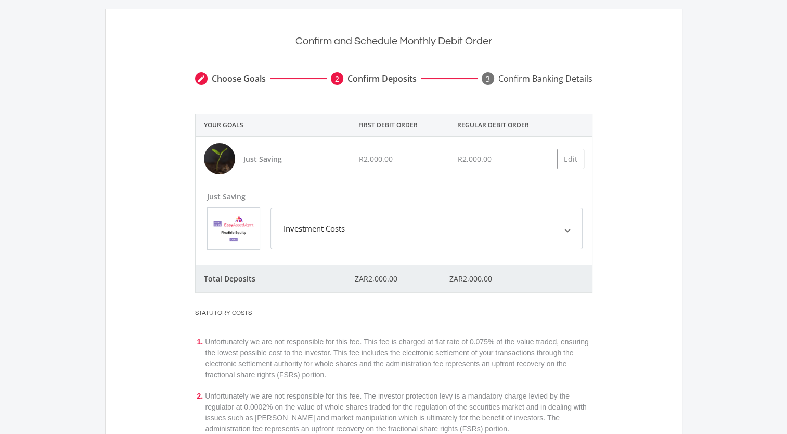
scroll to position [101, 0]
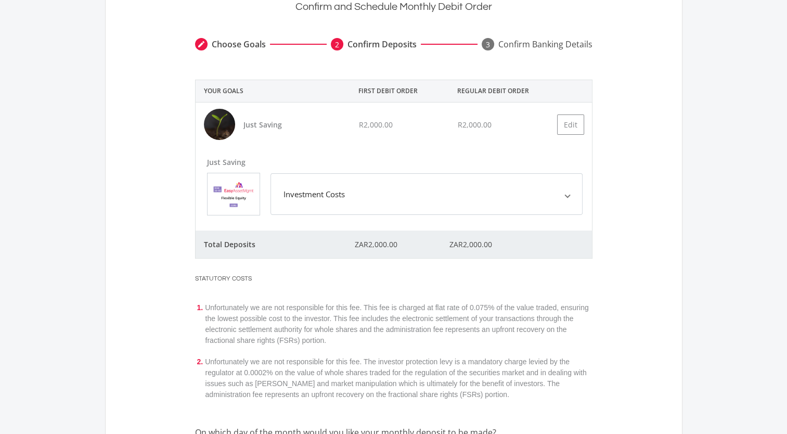
click at [484, 188] on span "Investment Costs" at bounding box center [424, 194] width 282 height 12
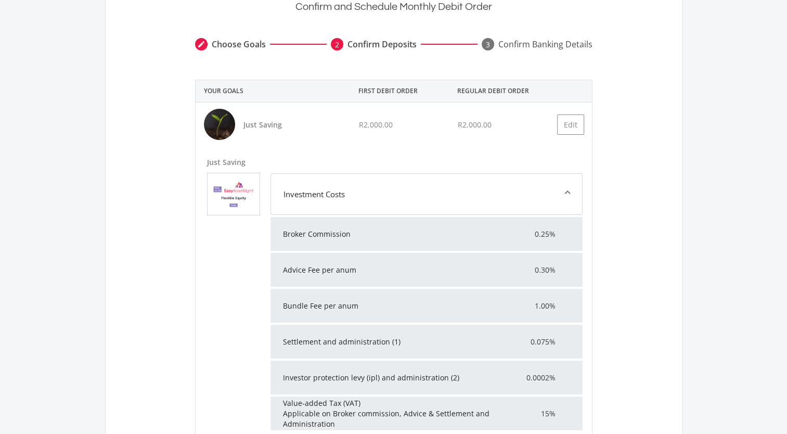
click at [478, 199] on span "Investment Costs" at bounding box center [424, 194] width 282 height 12
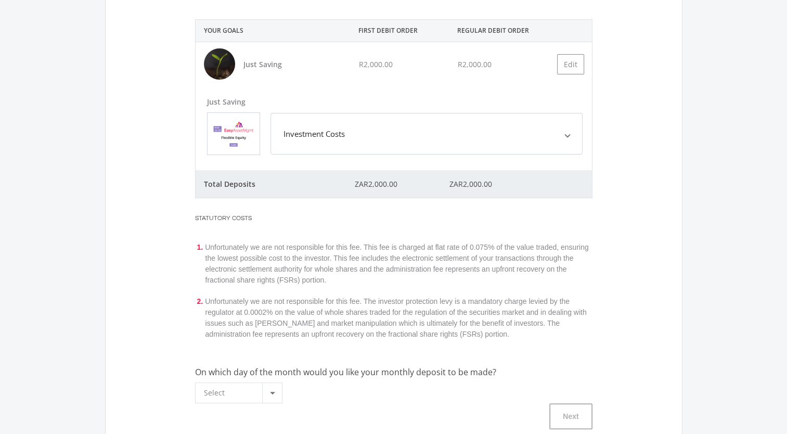
scroll to position [160, 0]
click at [271, 399] on div at bounding box center [272, 394] width 20 height 20
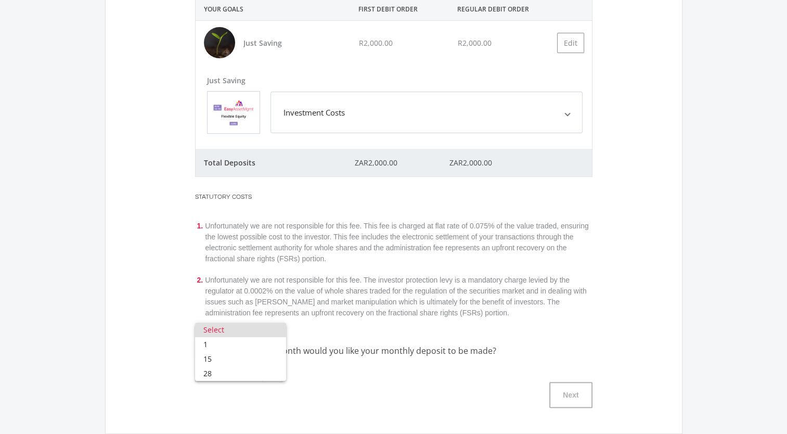
scroll to position [182, 0]
click at [261, 375] on span "28" at bounding box center [240, 374] width 74 height 15
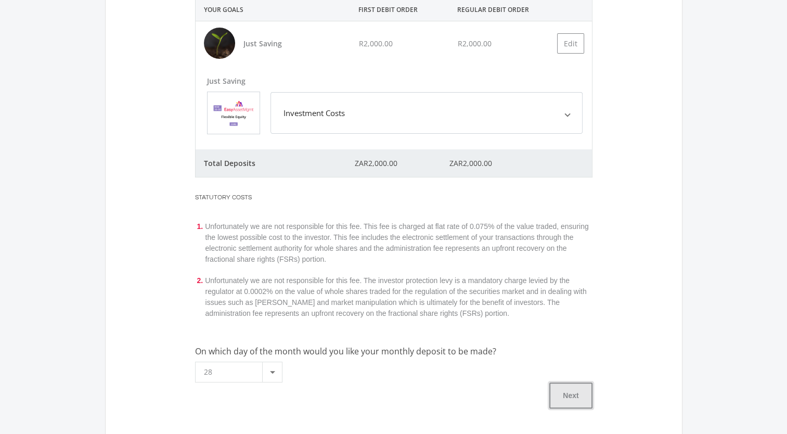
click at [569, 400] on button "Next" at bounding box center [570, 395] width 43 height 26
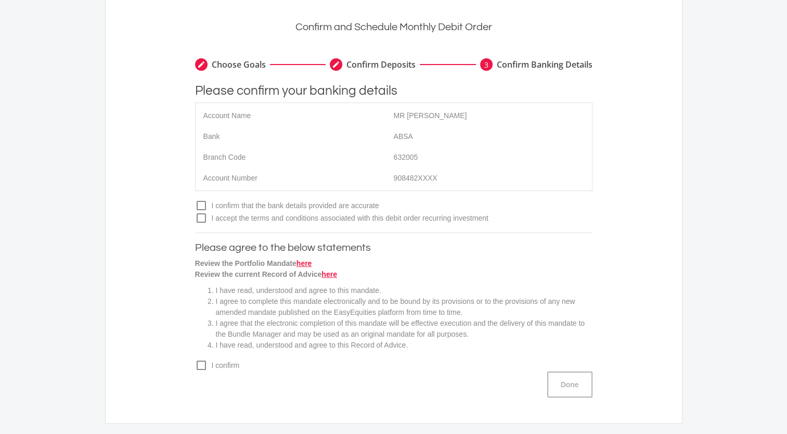
scroll to position [77, 0]
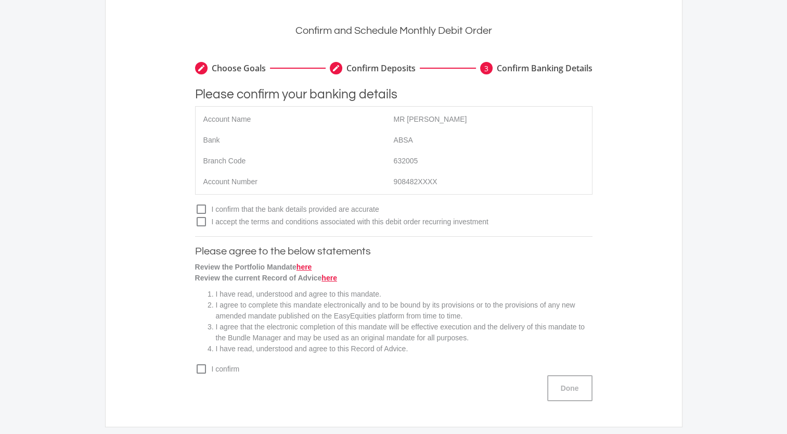
click at [206, 70] on div "create" at bounding box center [201, 68] width 12 height 12
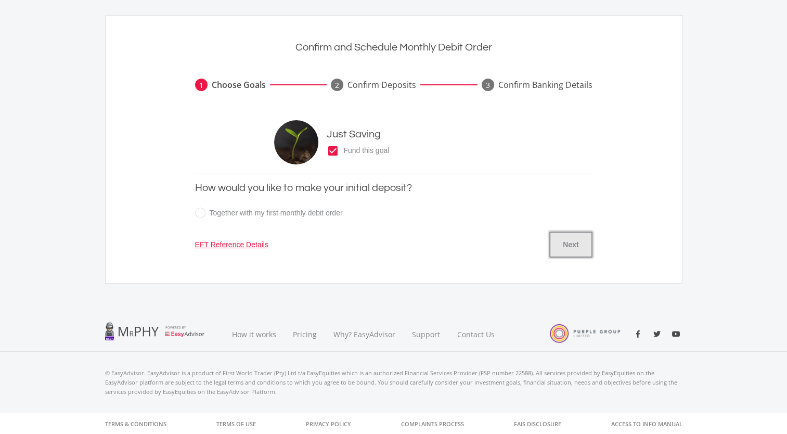
click at [568, 243] on button "Next" at bounding box center [570, 244] width 43 height 26
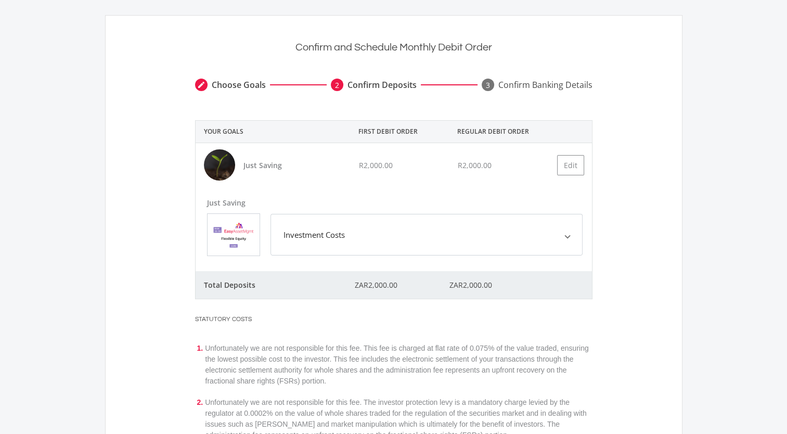
click at [198, 81] on mat-icon "create" at bounding box center [201, 85] width 8 height 8
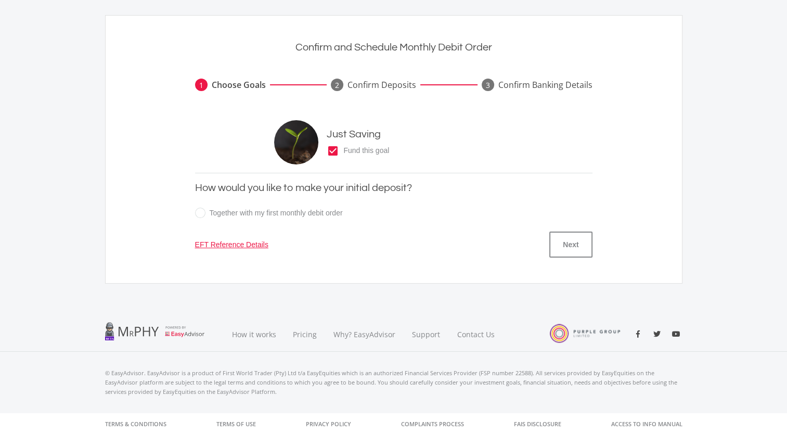
click at [254, 246] on link "EFT Reference Details" at bounding box center [231, 244] width 73 height 11
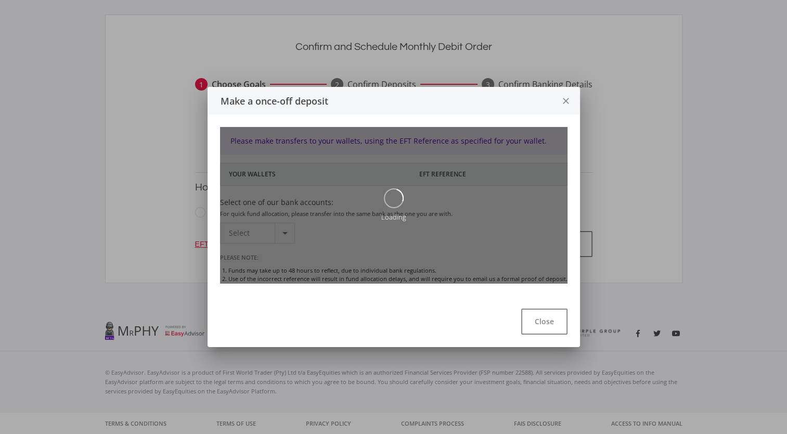
scroll to position [0, 0]
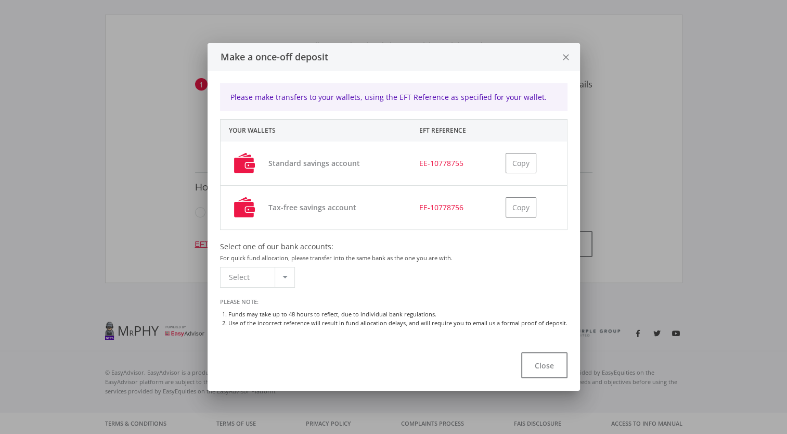
click at [287, 273] on div at bounding box center [284, 277] width 20 height 20
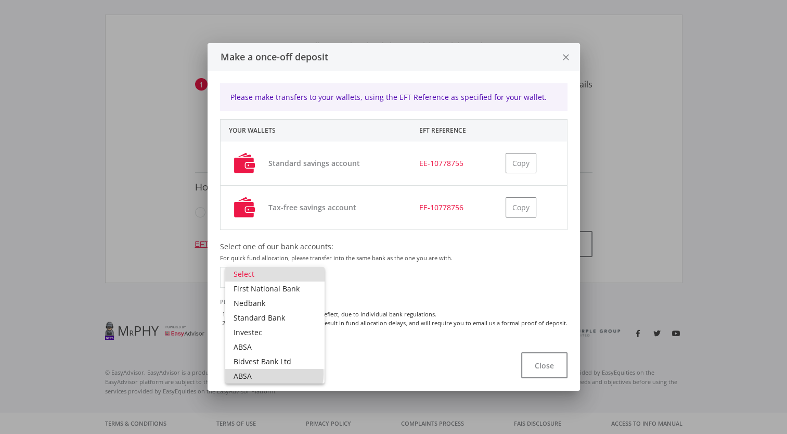
click at [272, 373] on span "ABSA" at bounding box center [274, 376] width 83 height 15
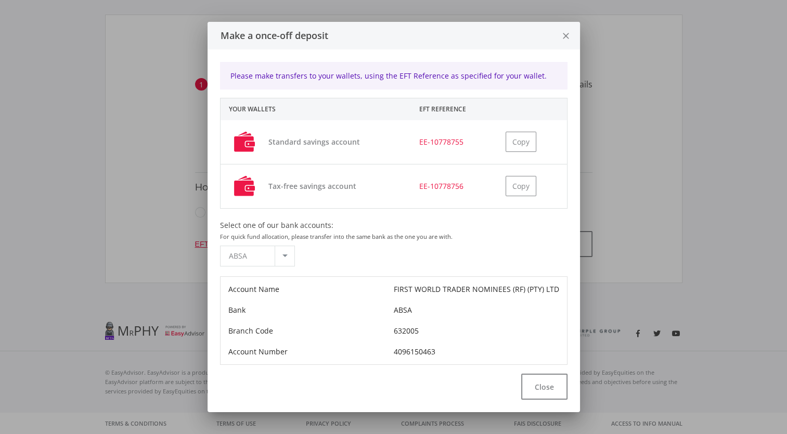
scroll to position [62, 0]
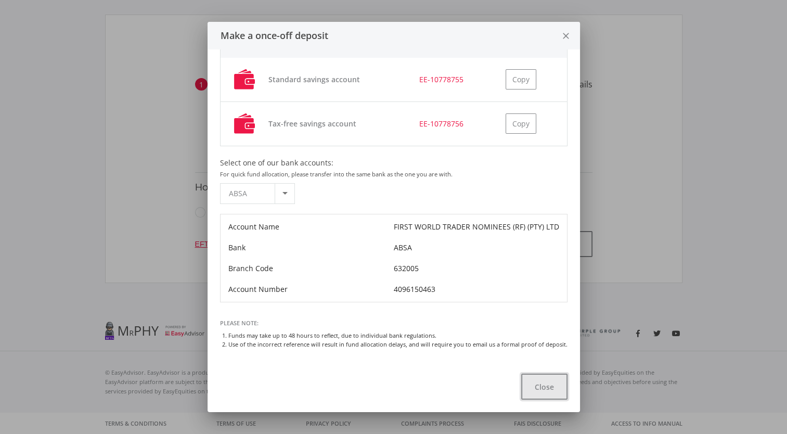
click at [539, 385] on button "Close" at bounding box center [544, 386] width 46 height 26
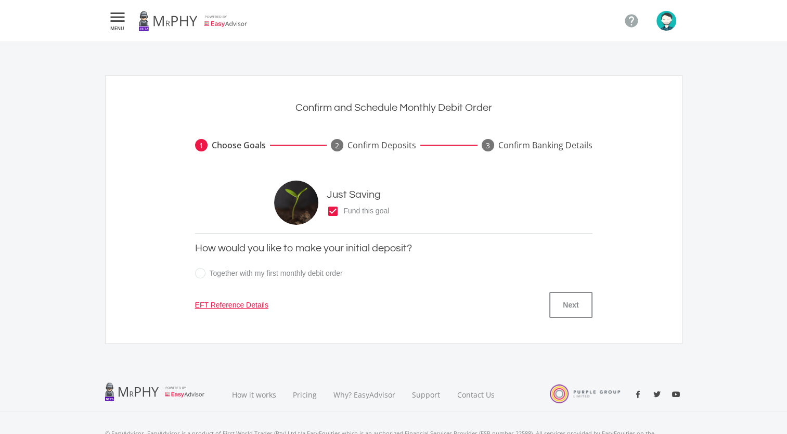
scroll to position [60, 0]
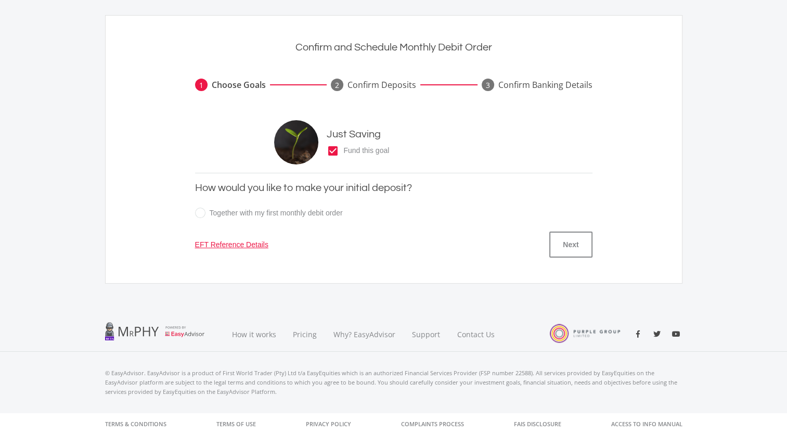
click at [334, 151] on icon "check_box" at bounding box center [332, 151] width 12 height 12
click at [316, 147] on input "check_box_outline_blank check_box Fund this goal" at bounding box center [316, 147] width 0 height 0
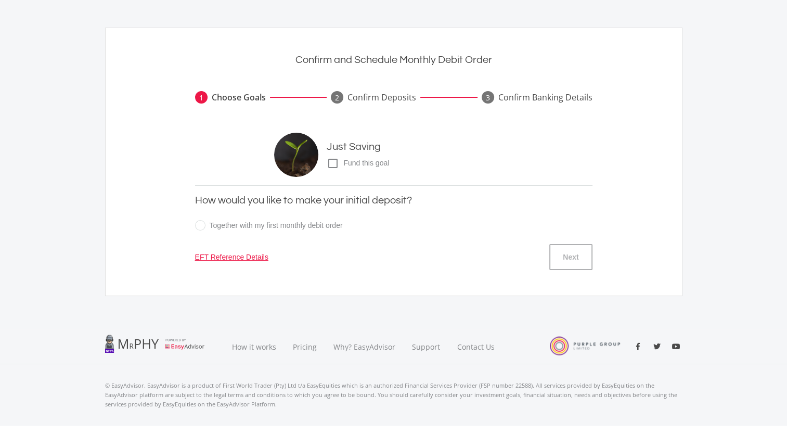
scroll to position [0, 0]
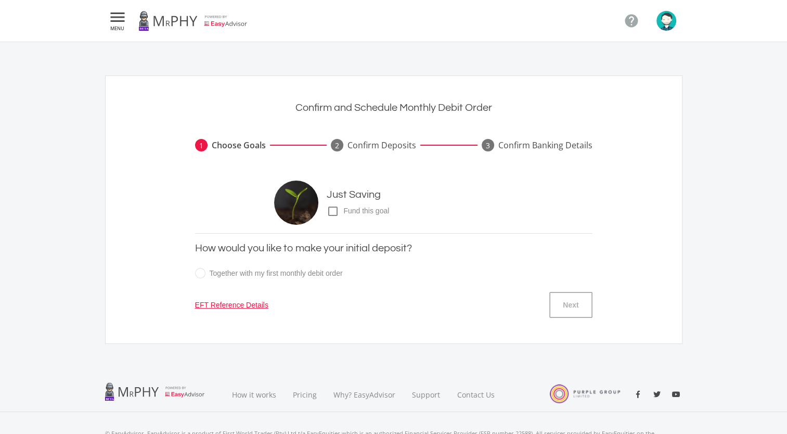
click at [110, 16] on icon "" at bounding box center [117, 17] width 19 height 12
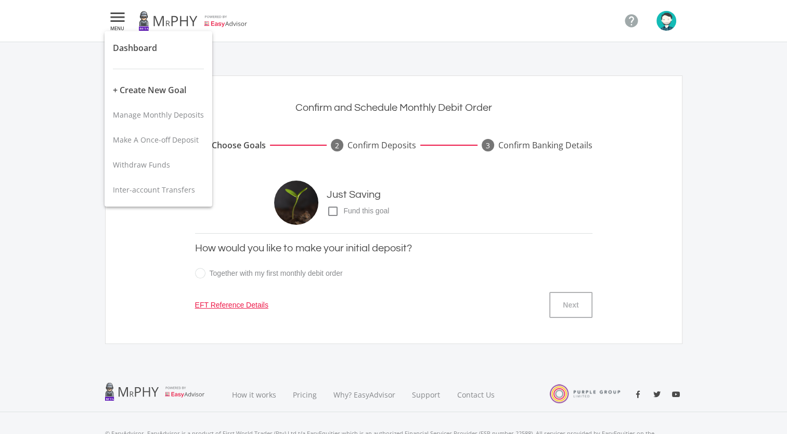
click at [181, 14] on div at bounding box center [393, 217] width 787 height 434
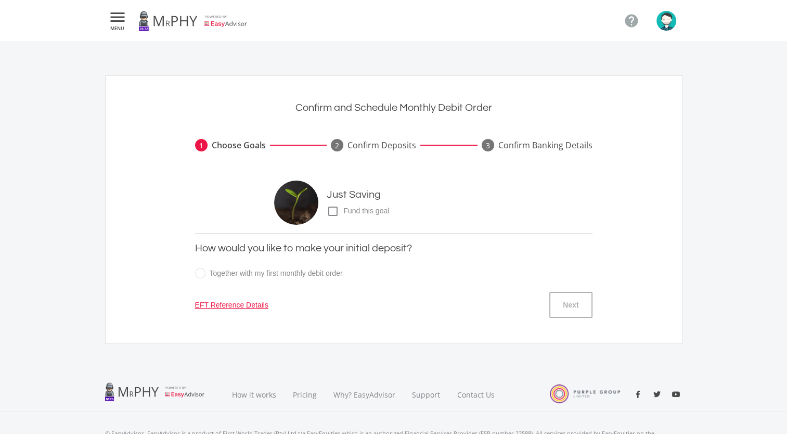
click at [223, 22] on link at bounding box center [192, 20] width 109 height 29
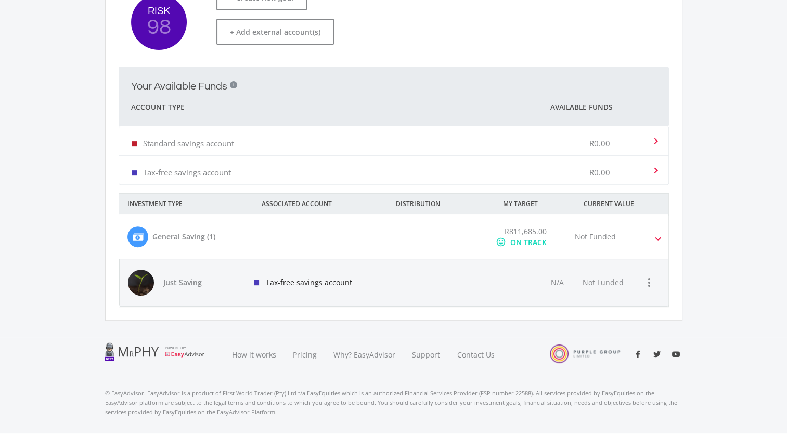
scroll to position [322, 0]
click at [645, 286] on icon "more_vert" at bounding box center [649, 282] width 12 height 12
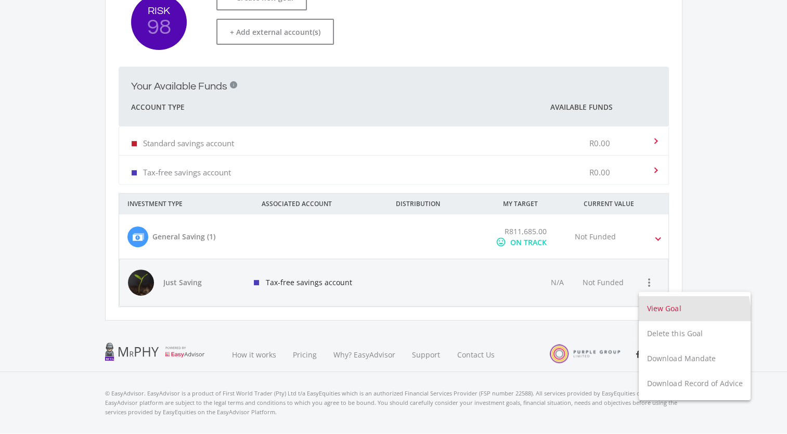
click at [662, 316] on button "View Goal" at bounding box center [694, 308] width 112 height 25
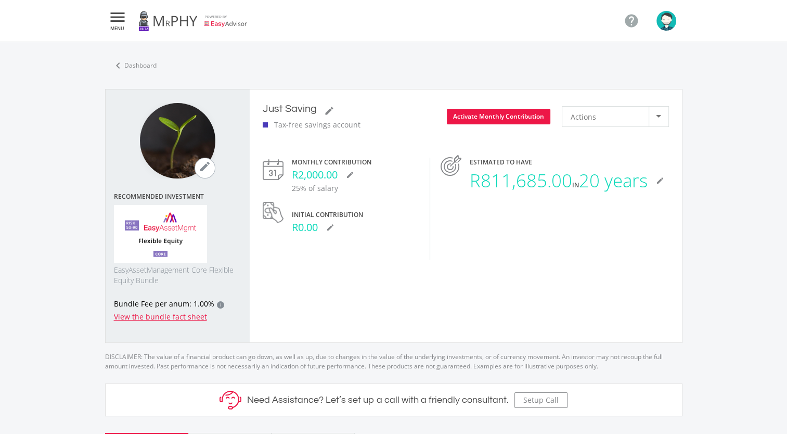
scroll to position [375, 576]
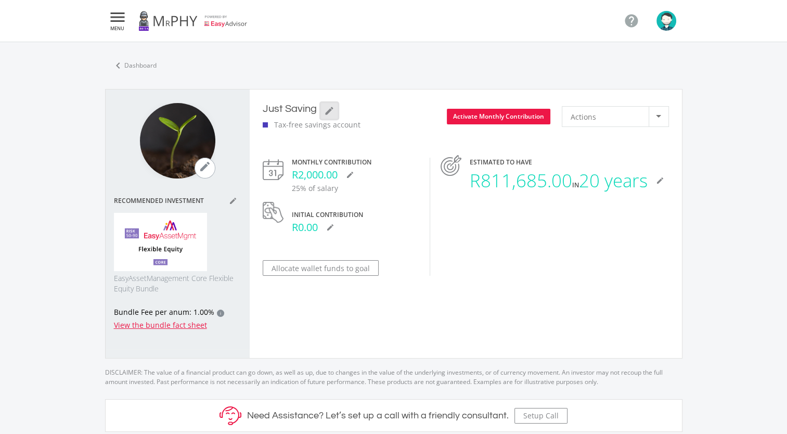
click at [327, 111] on icon "mode_edit" at bounding box center [329, 111] width 10 height 10
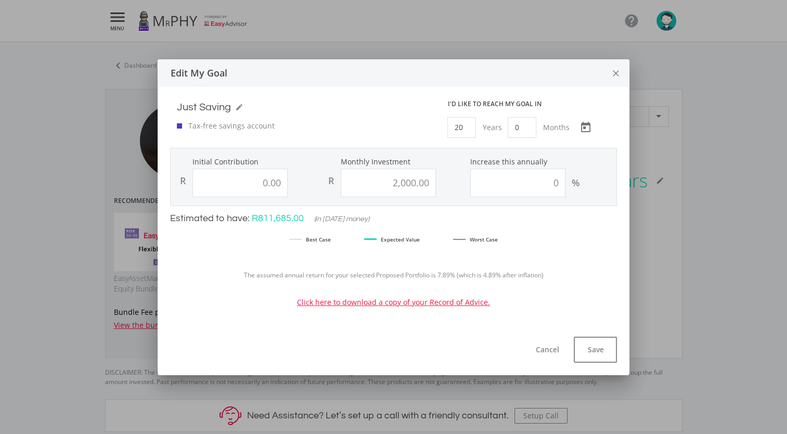
scroll to position [297, 462]
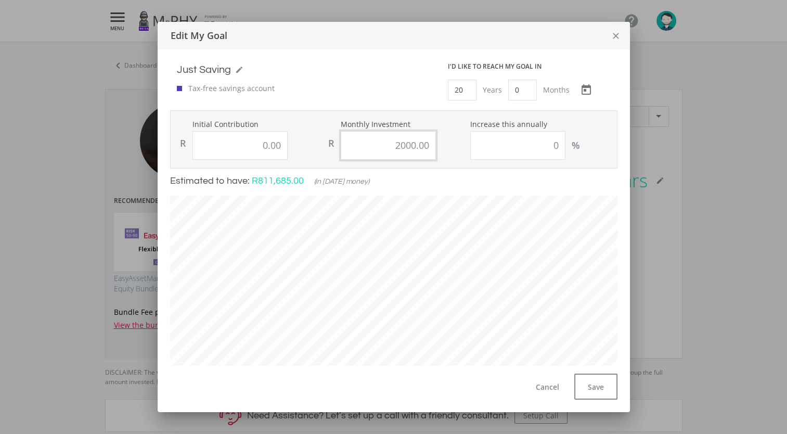
click at [394, 144] on input "2000.00" at bounding box center [388, 145] width 95 height 29
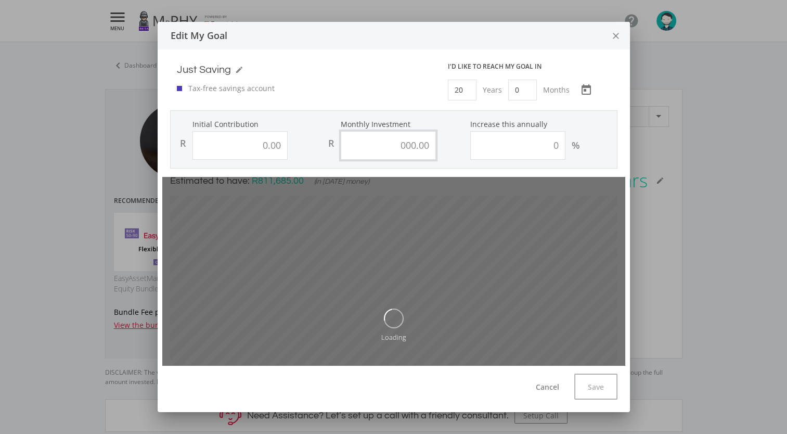
type input "0"
type input "0.00"
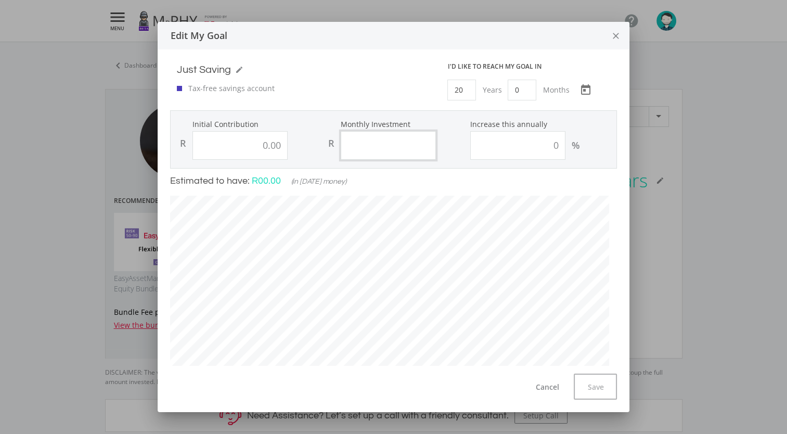
scroll to position [293, 454]
type input "5"
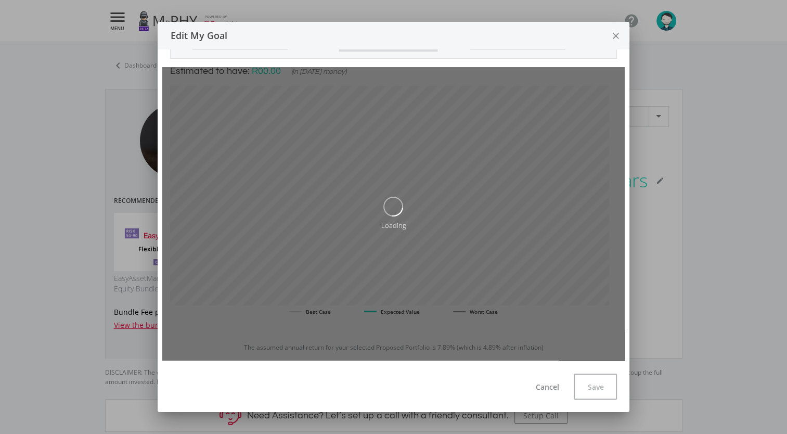
type input "0.00"
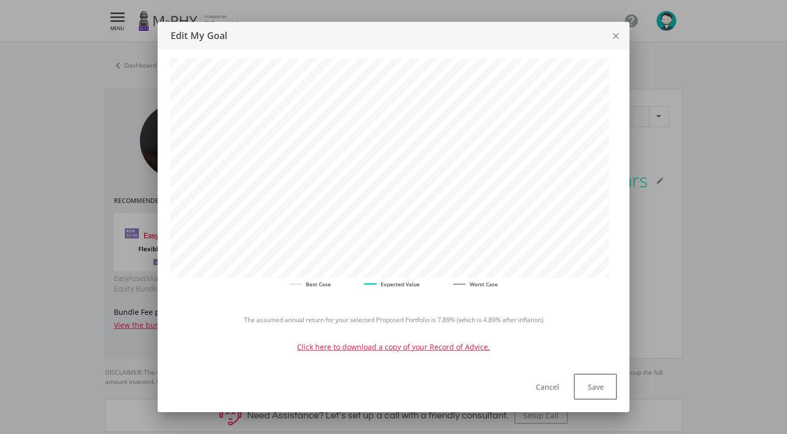
scroll to position [144, 0]
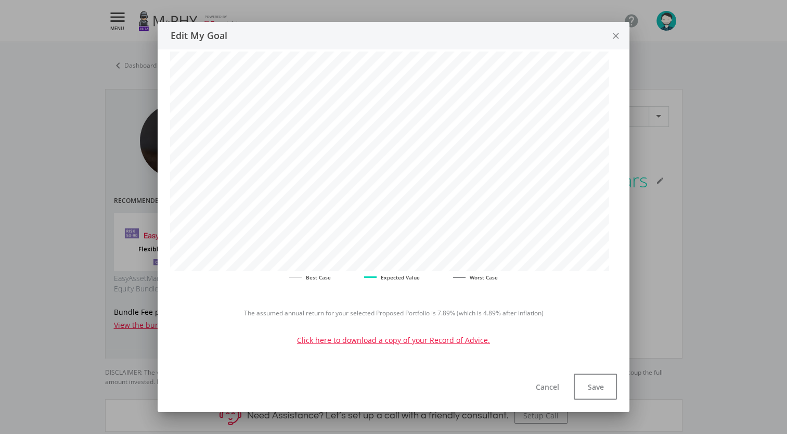
type input "5.00"
click at [449, 339] on link "Click here to download a copy of your Record of Advice." at bounding box center [393, 340] width 193 height 10
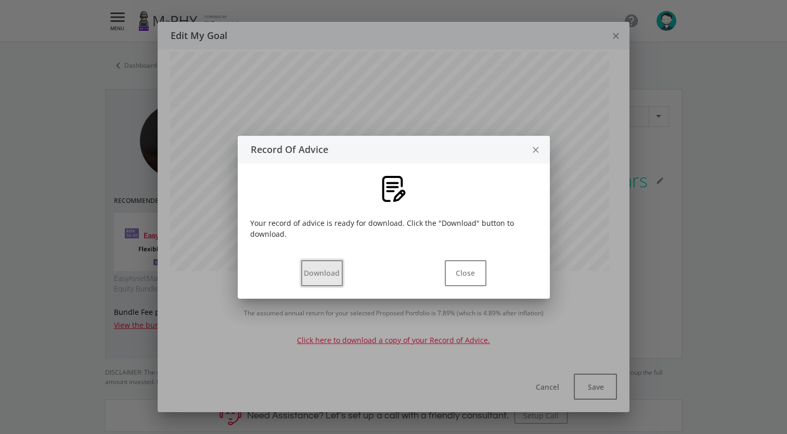
click at [326, 271] on button "Download" at bounding box center [322, 273] width 42 height 26
click at [469, 274] on button "Close" at bounding box center [465, 273] width 42 height 26
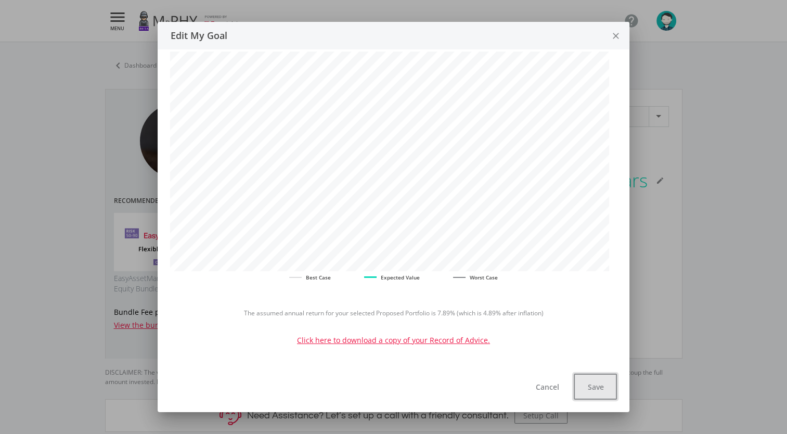
click at [591, 388] on button "Save" at bounding box center [594, 386] width 43 height 26
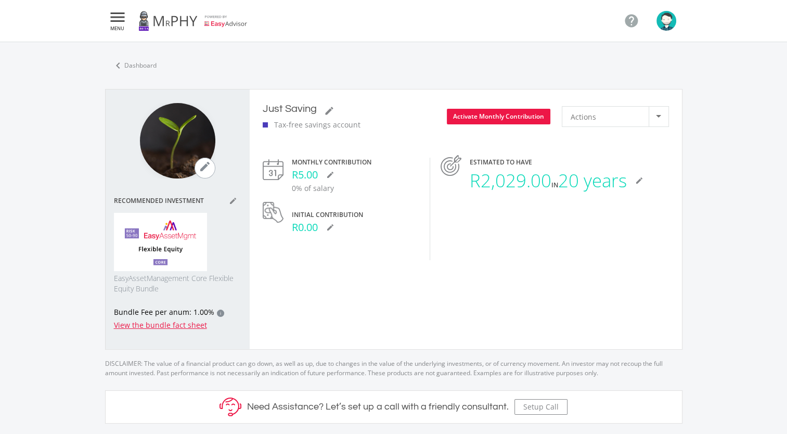
scroll to position [375, 576]
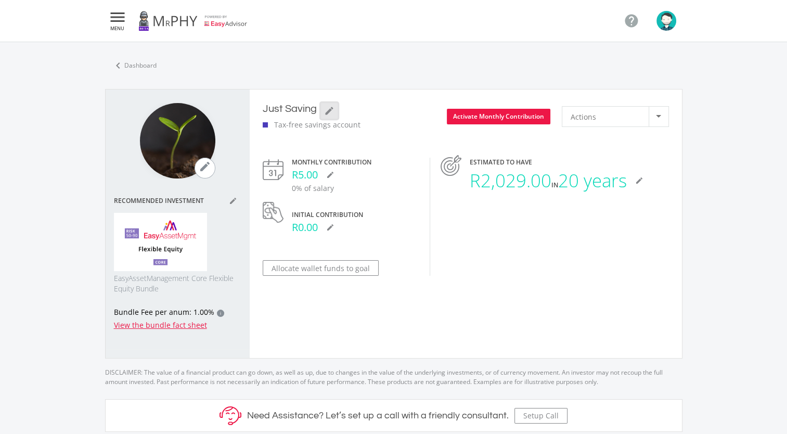
click at [332, 114] on icon "mode_edit" at bounding box center [329, 111] width 10 height 10
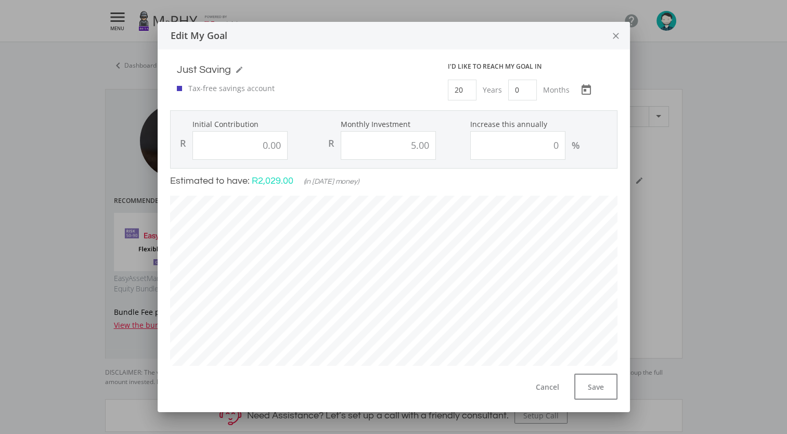
scroll to position [297, 462]
click at [409, 148] on input "5.00" at bounding box center [388, 145] width 95 height 29
type input "500.00"
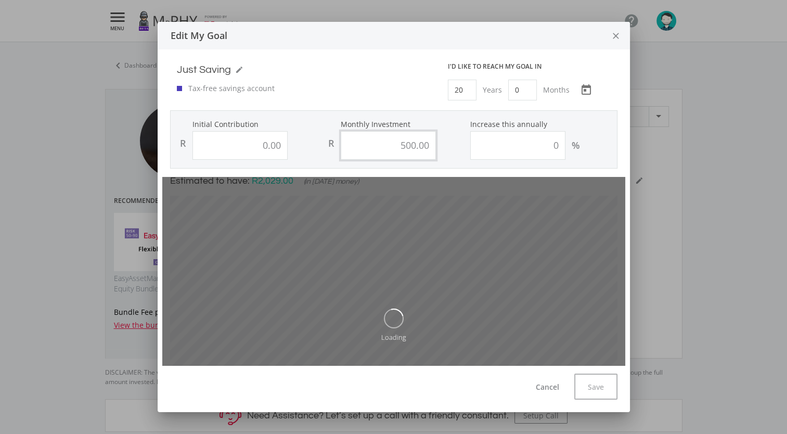
type input "0"
type input "500"
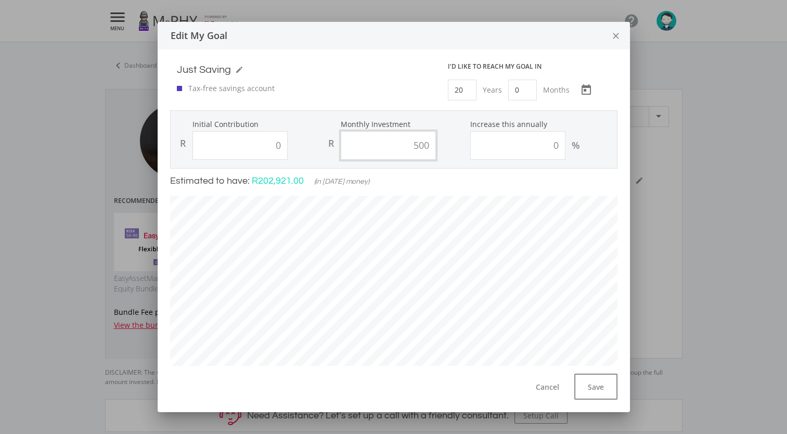
type input "0.00"
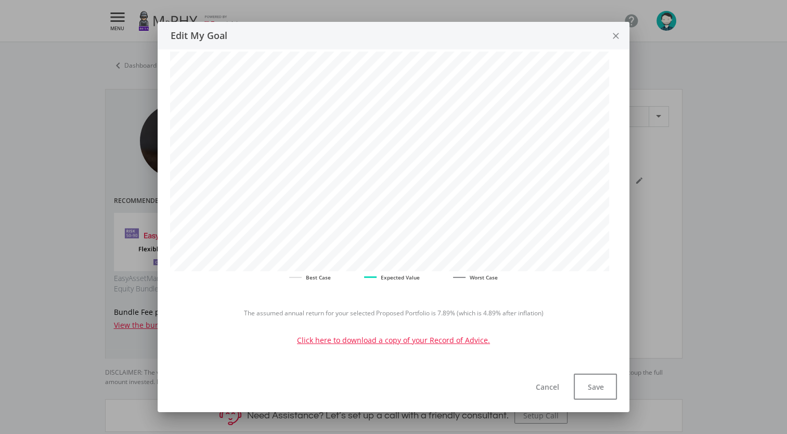
type input "500.00"
click at [455, 342] on link "Click here to download a copy of your Record of Advice." at bounding box center [393, 340] width 193 height 10
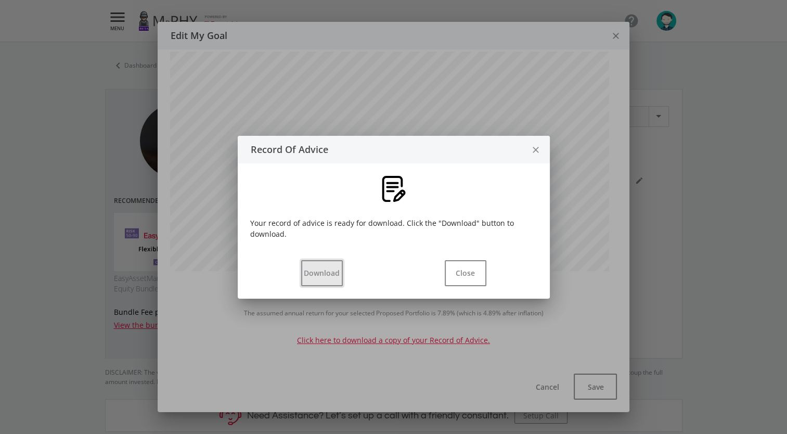
click at [331, 267] on button "Download" at bounding box center [322, 273] width 42 height 26
click at [461, 284] on button "Close" at bounding box center [465, 273] width 42 height 26
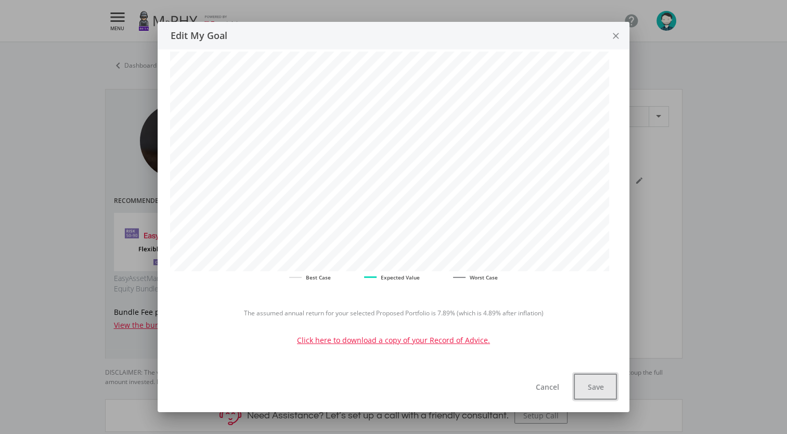
click at [586, 386] on button "Save" at bounding box center [594, 386] width 43 height 26
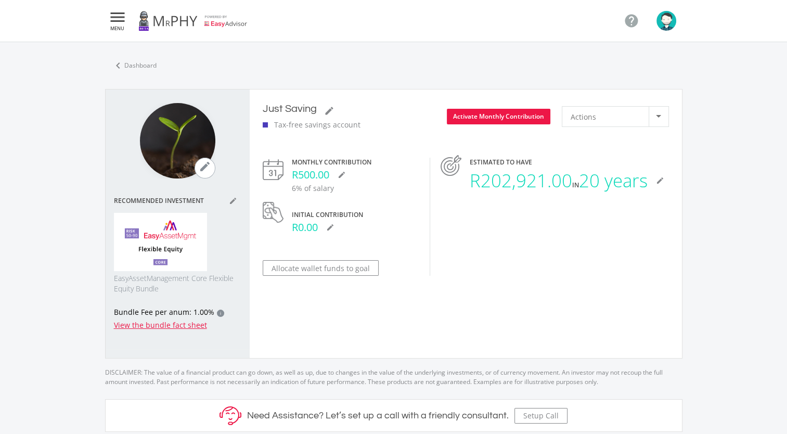
scroll to position [375, 576]
click at [345, 176] on icon "mode_edit" at bounding box center [341, 175] width 8 height 8
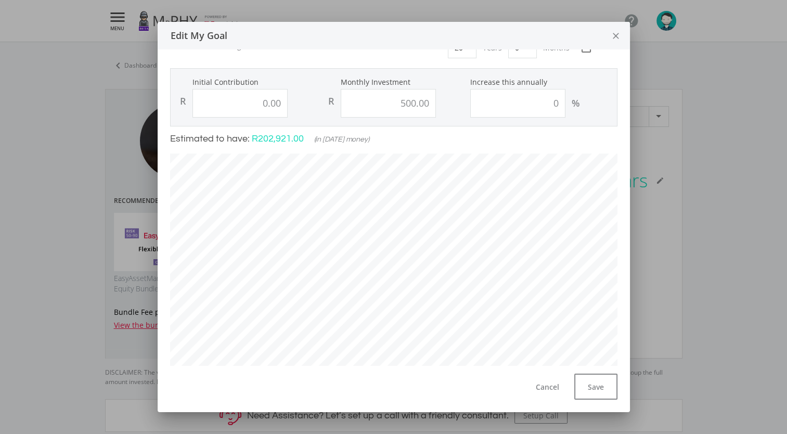
scroll to position [42, 0]
click at [582, 381] on button "Save" at bounding box center [595, 386] width 43 height 26
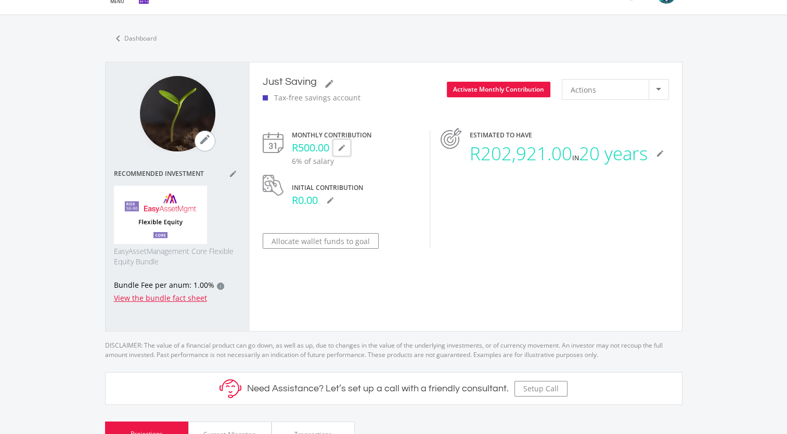
scroll to position [0, 0]
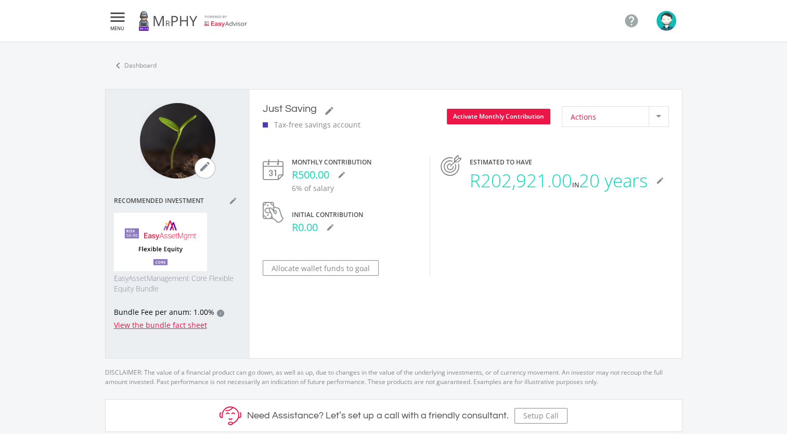
click at [605, 115] on div "Actions" at bounding box center [609, 117] width 78 height 20
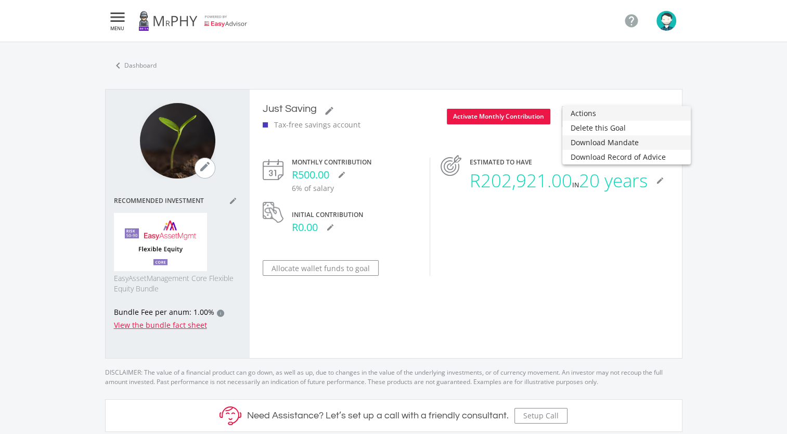
click at [601, 147] on span "Download Mandate" at bounding box center [626, 142] width 112 height 15
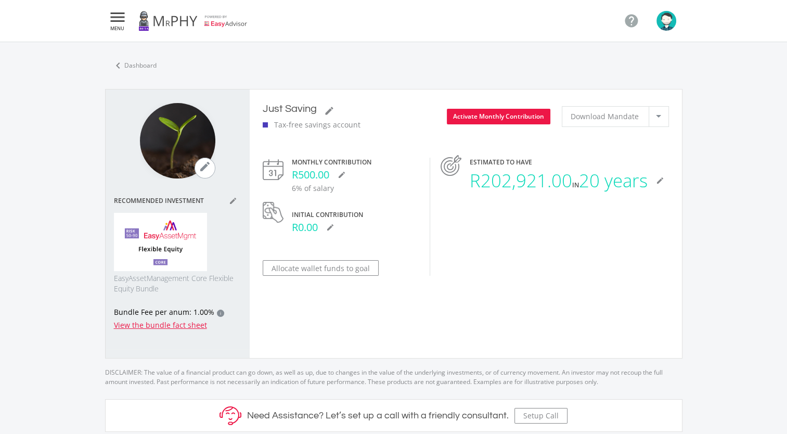
click at [597, 117] on span "Download Mandate" at bounding box center [604, 116] width 68 height 10
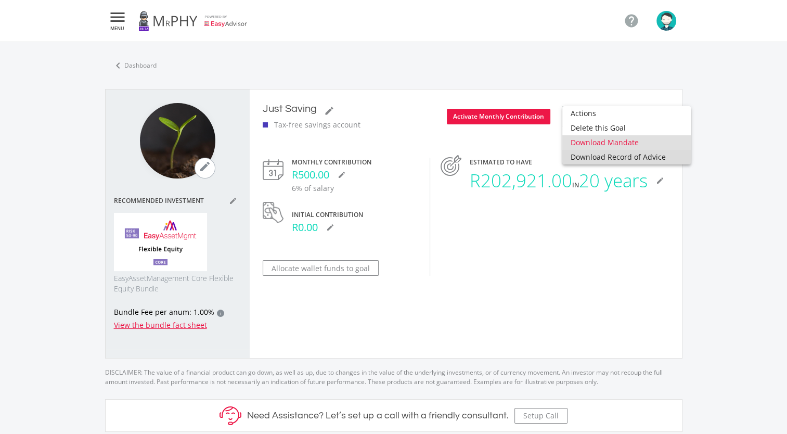
click at [635, 156] on span "Download Record of Advice" at bounding box center [626, 157] width 112 height 15
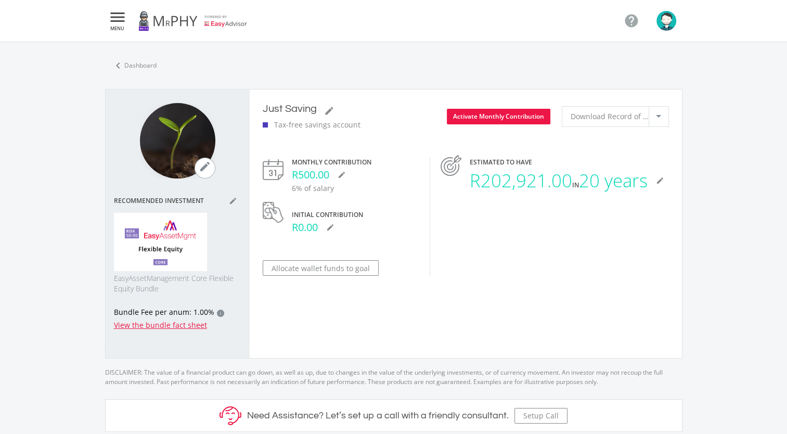
click at [655, 121] on div at bounding box center [658, 117] width 20 height 20
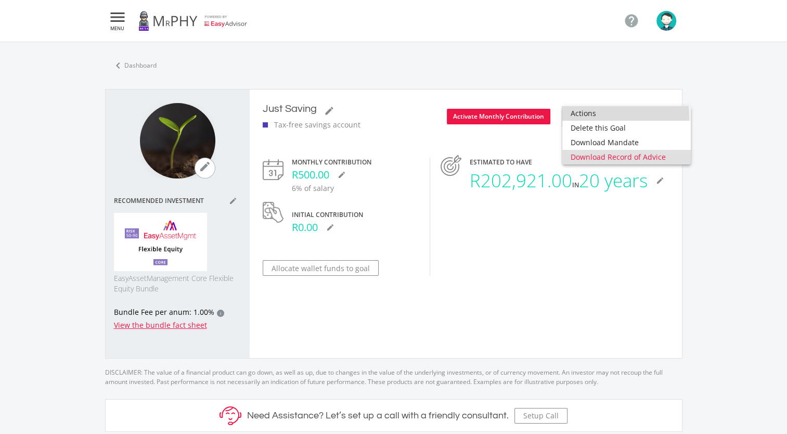
click at [586, 117] on span "Actions" at bounding box center [626, 113] width 112 height 15
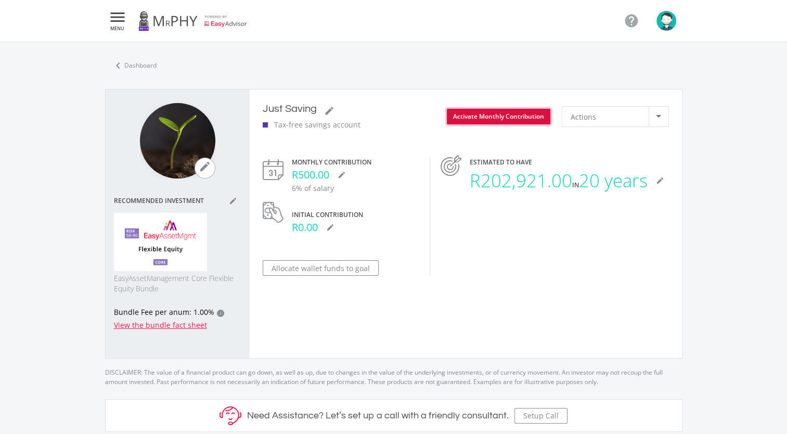
click at [519, 117] on button "Activate Monthly Contribution" at bounding box center [498, 117] width 103 height 16
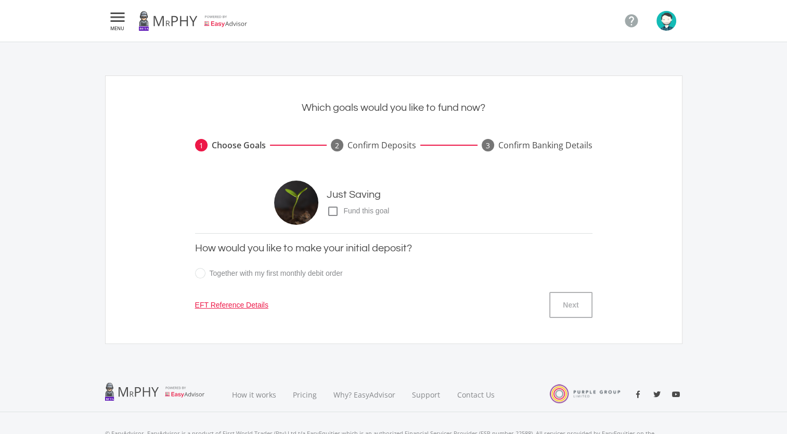
click at [333, 213] on icon "check_box_outline_blank" at bounding box center [332, 211] width 12 height 12
click at [316, 207] on input "check_box_outline_blank check_box Fund this goal" at bounding box center [316, 207] width 0 height 0
click at [567, 296] on button "Next" at bounding box center [570, 305] width 43 height 26
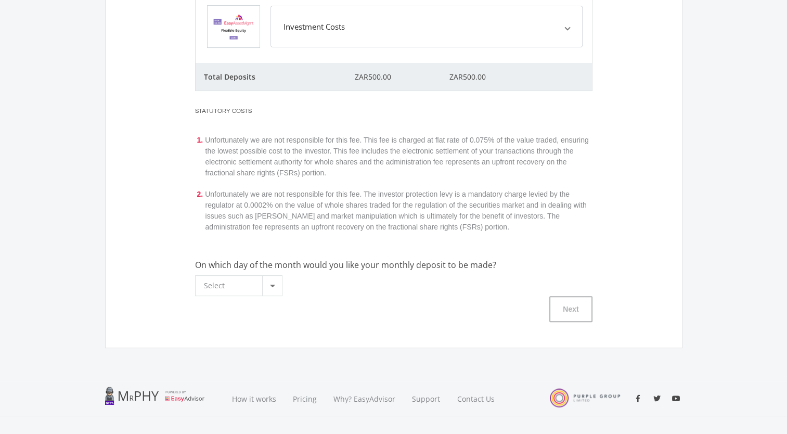
scroll to position [269, 0]
click at [283, 280] on div "Select" at bounding box center [238, 284] width 103 height 21
click at [278, 290] on div at bounding box center [272, 284] width 20 height 20
click at [266, 324] on span "28" at bounding box center [240, 325] width 74 height 15
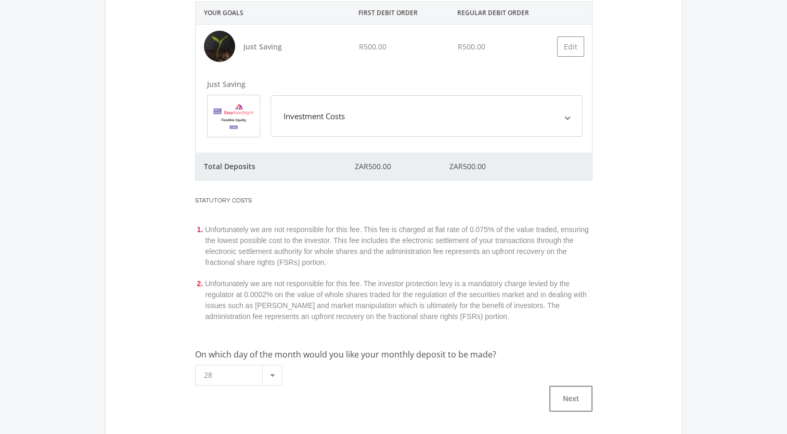
scroll to position [179, 0]
click at [558, 51] on button "Edit" at bounding box center [570, 46] width 27 height 20
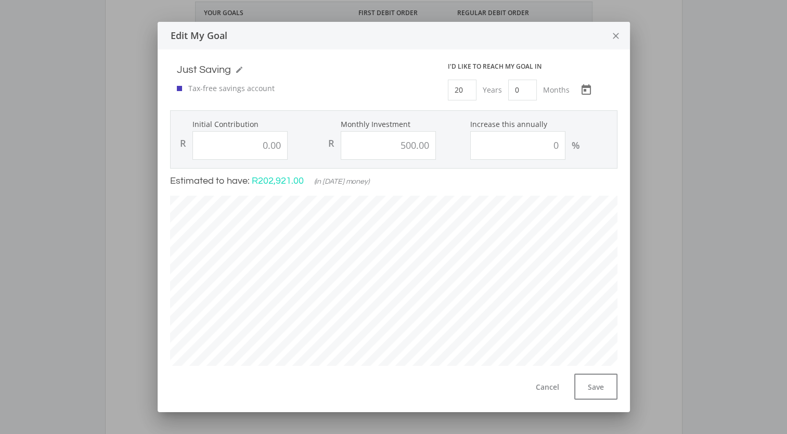
scroll to position [297, 462]
click at [619, 39] on icon "close" at bounding box center [615, 36] width 10 height 28
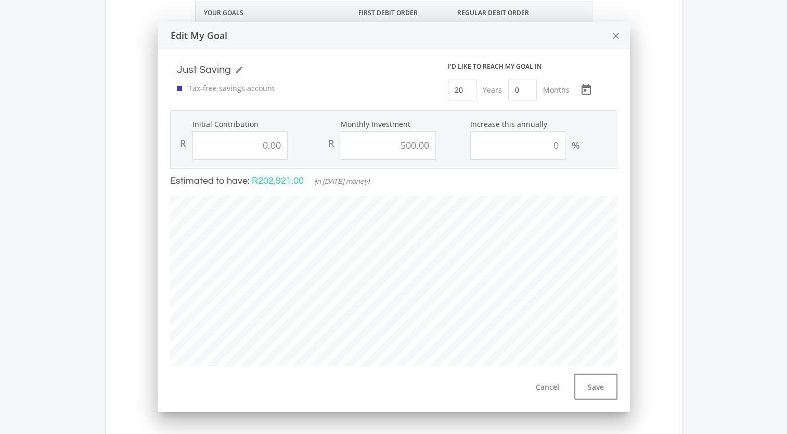
scroll to position [179, 0]
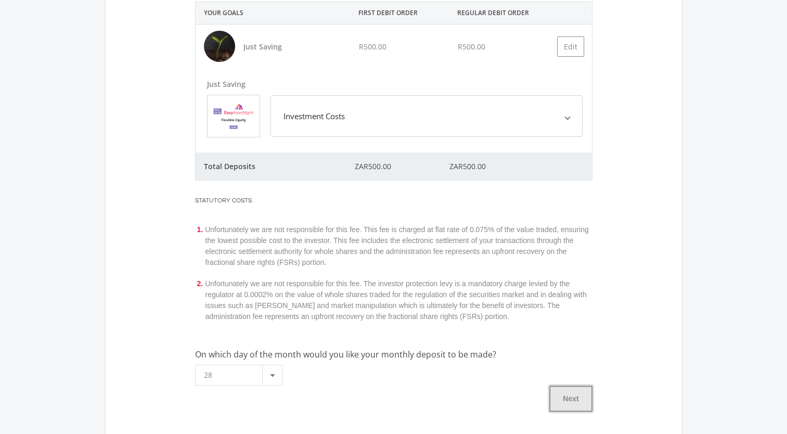
click at [570, 394] on button "Next" at bounding box center [570, 398] width 43 height 26
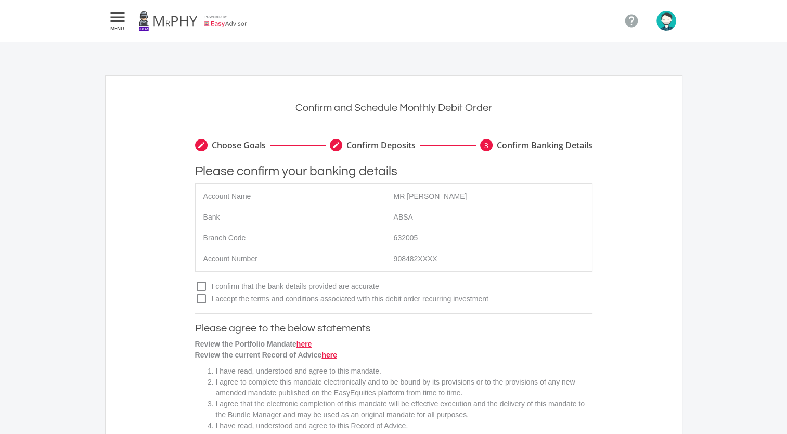
click at [201, 282] on icon "check_box_outline_blank" at bounding box center [201, 286] width 12 height 12
click at [185, 282] on input "check_box_outline_blank check_box I confirm that the bank details provided are …" at bounding box center [185, 282] width 0 height 0
click at [202, 298] on icon "check_box_outline_blank" at bounding box center [201, 298] width 12 height 12
click at [185, 294] on input "check_box_outline_blank check_box I accept the terms and conditions associated …" at bounding box center [185, 294] width 0 height 0
click at [298, 343] on link "here" at bounding box center [304, 343] width 16 height 8
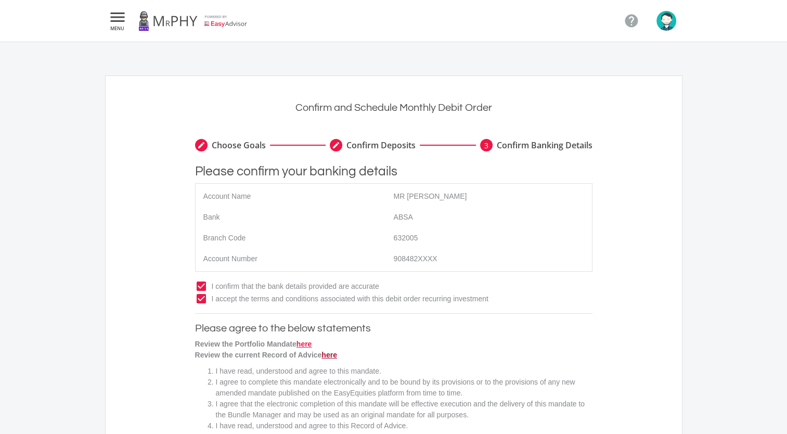
click at [324, 356] on link "here" at bounding box center [329, 354] width 16 height 8
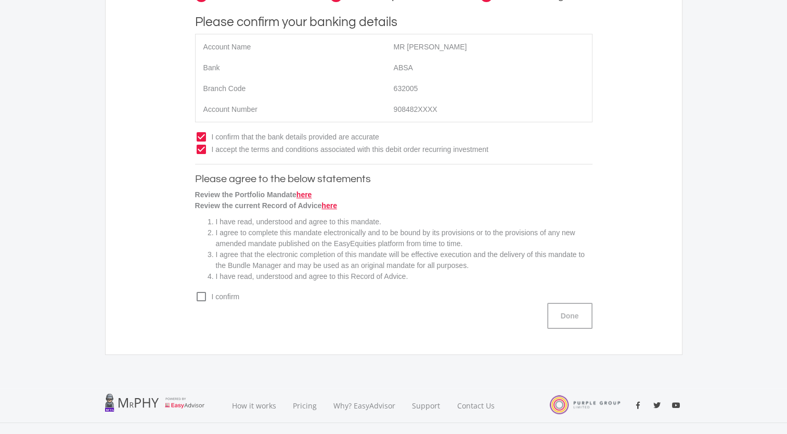
scroll to position [153, 0]
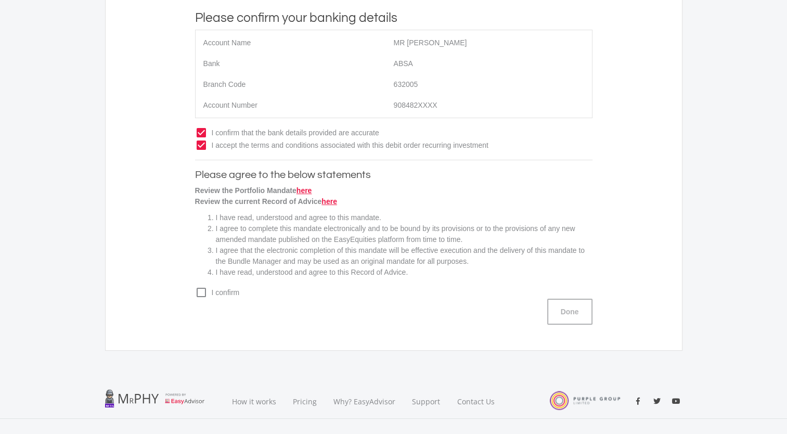
click at [202, 292] on icon "check_box_outline_blank" at bounding box center [201, 292] width 12 height 12
click at [185, 288] on input "check_box_outline_blank check_box I confirm" at bounding box center [185, 288] width 0 height 0
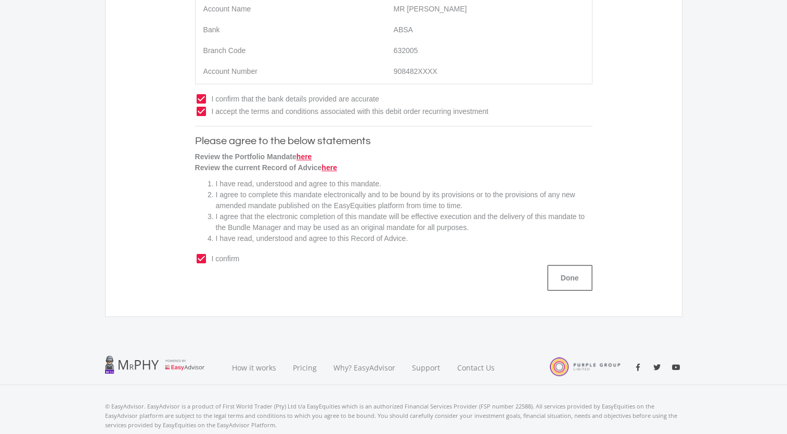
scroll to position [84, 0]
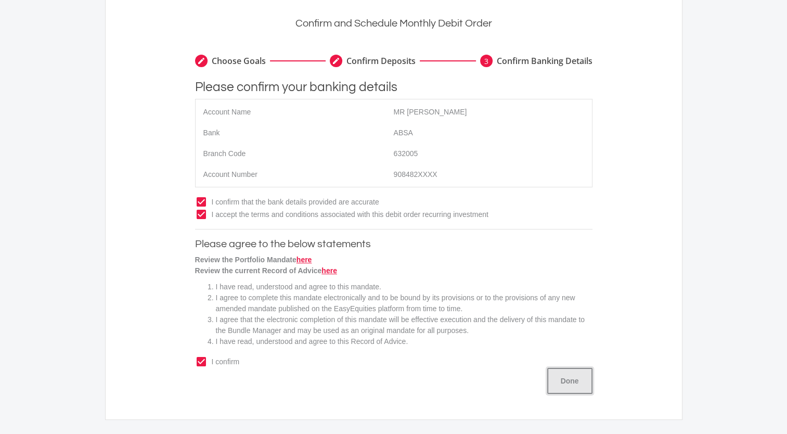
click at [567, 385] on button "Done" at bounding box center [569, 381] width 45 height 26
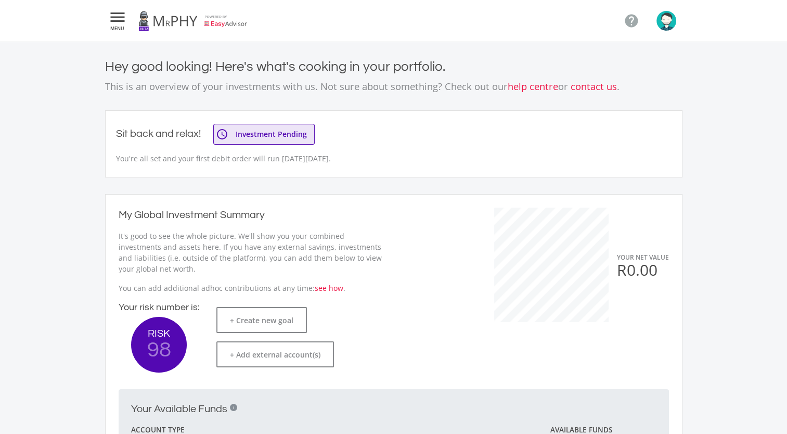
click at [155, 21] on link at bounding box center [192, 20] width 109 height 29
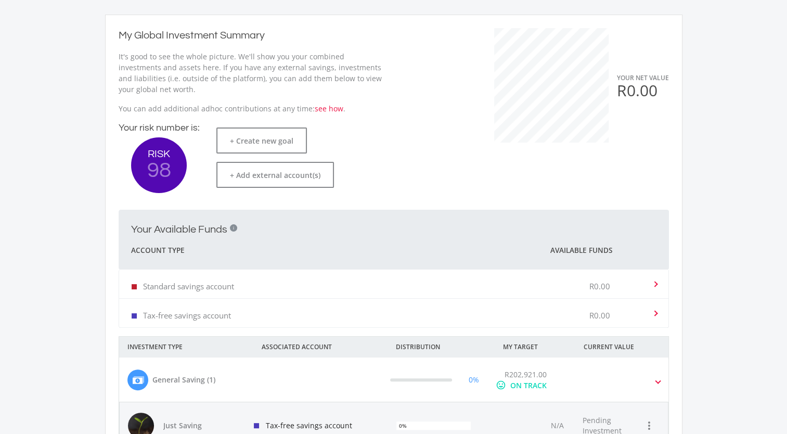
scroll to position [176, 0]
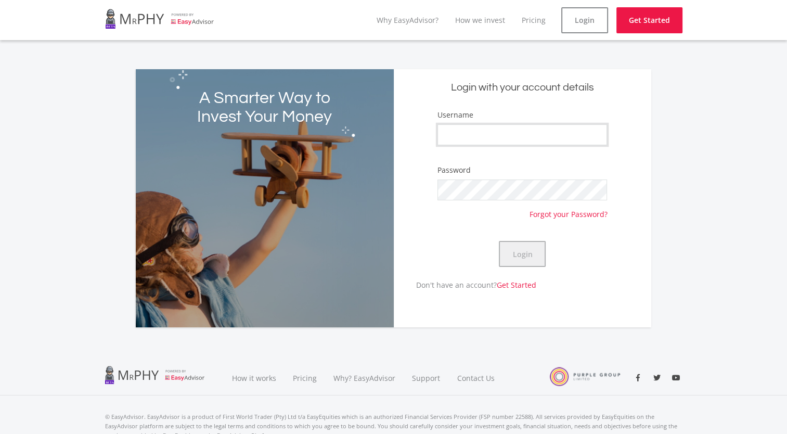
type input "CebisileBosman"
click at [524, 252] on button "Login" at bounding box center [522, 254] width 47 height 26
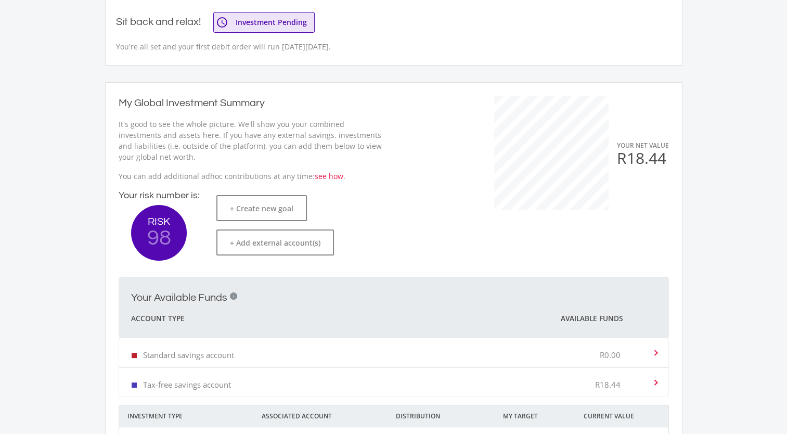
scroll to position [141, 0]
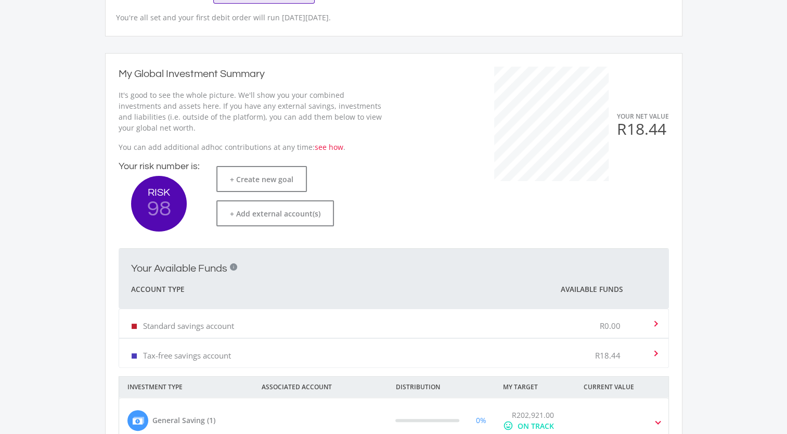
click at [535, 352] on div "Tax-free savings account R18.44" at bounding box center [392, 353] width 520 height 32
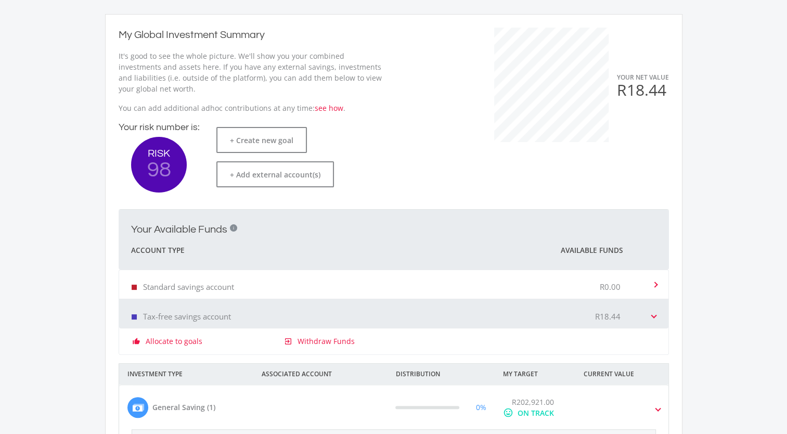
scroll to position [187, 0]
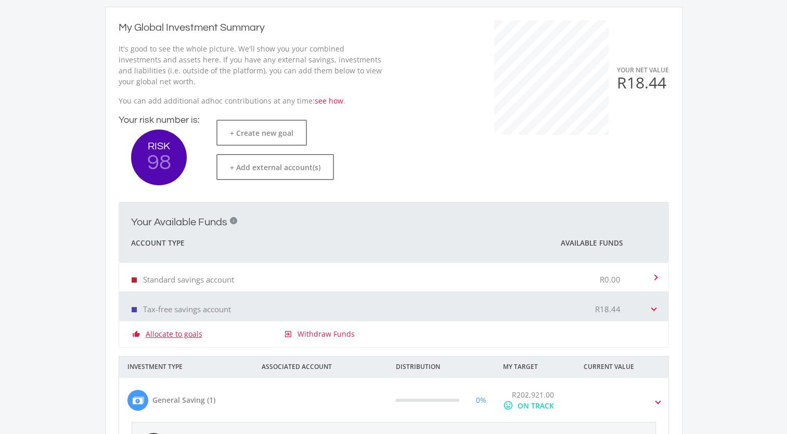
click at [184, 336] on link "Allocate to goals" at bounding box center [174, 334] width 57 height 10
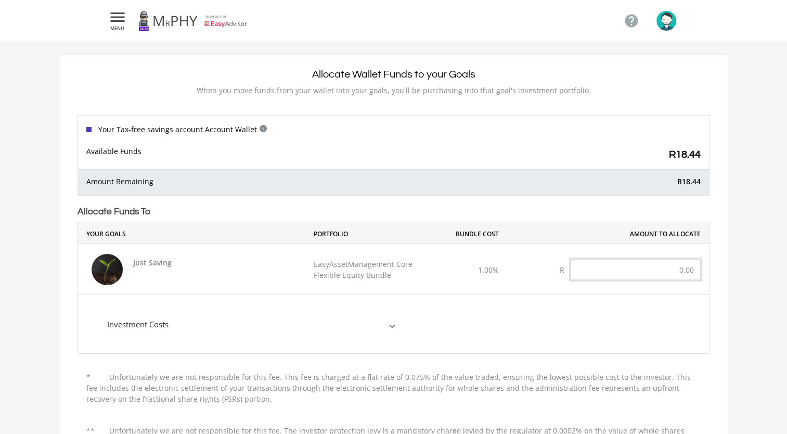
click at [669, 270] on input "text" at bounding box center [635, 269] width 130 height 21
type input "NaN"
click at [711, 137] on div "Allocate Wallet Funds to your Goals When you move funds from your wallet into y…" at bounding box center [393, 217] width 647 height 298
click at [653, 276] on input "text" at bounding box center [635, 269] width 130 height 21
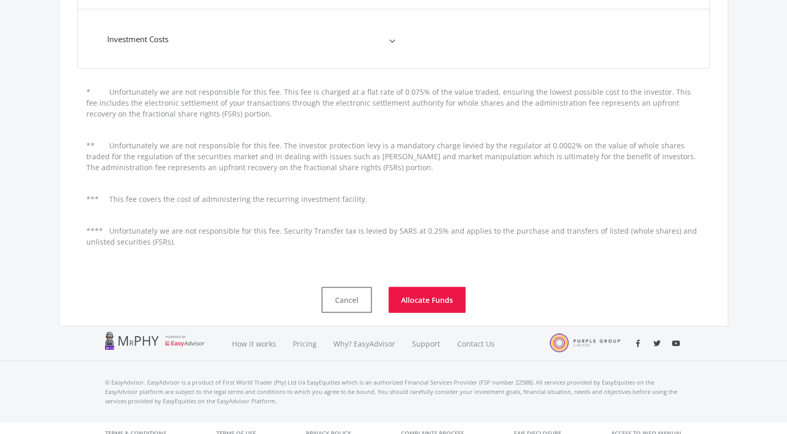
scroll to position [286, 0]
type input "18.44"
click at [442, 291] on button "Allocate Funds" at bounding box center [426, 298] width 77 height 26
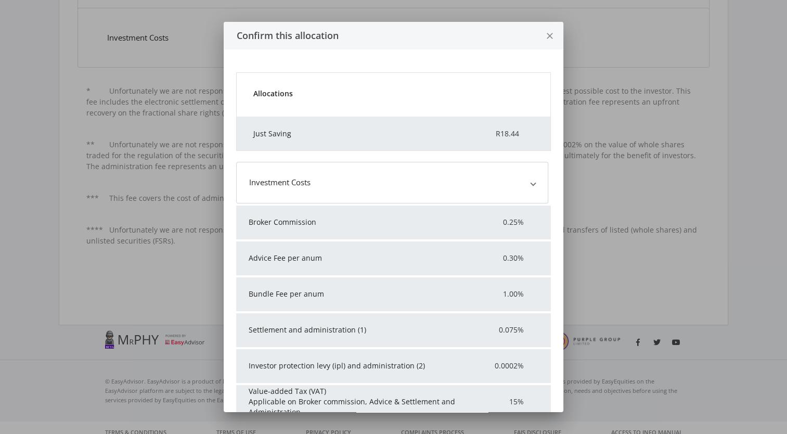
scroll to position [0, 0]
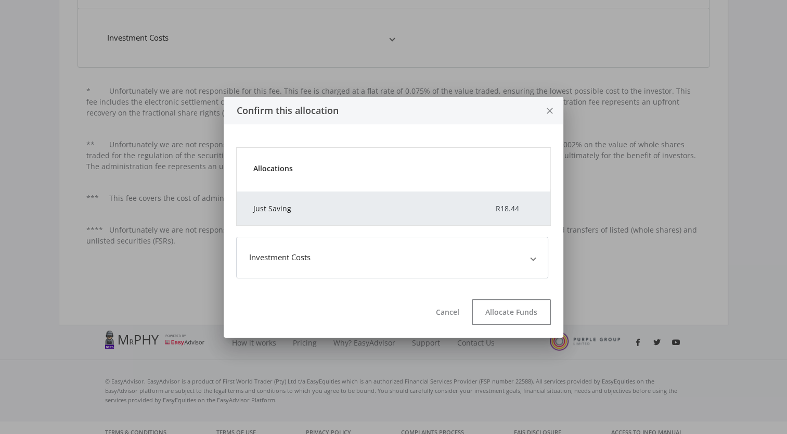
click at [507, 264] on mat-expansion-panel-header "Investment Costs" at bounding box center [392, 258] width 312 height 42
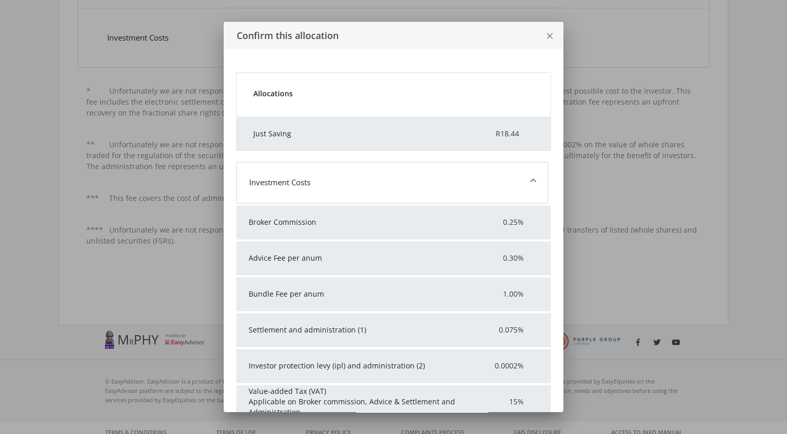
click at [515, 185] on span "Investment Costs" at bounding box center [390, 182] width 282 height 12
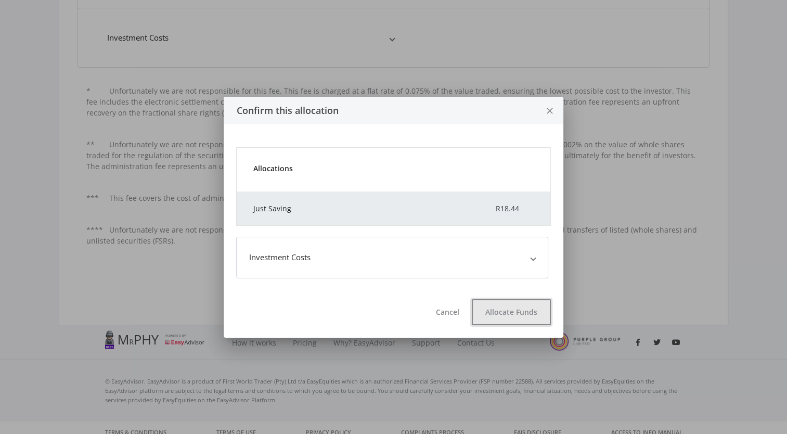
click at [522, 310] on button "Allocate Funds" at bounding box center [511, 312] width 79 height 26
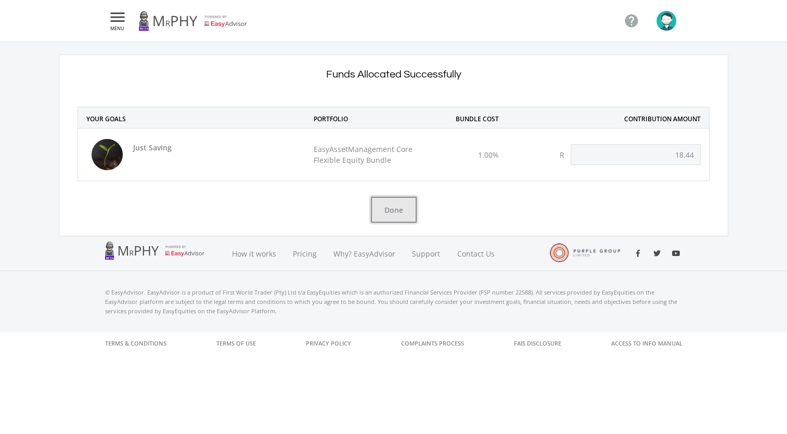
click at [395, 206] on button "Done" at bounding box center [394, 210] width 46 height 26
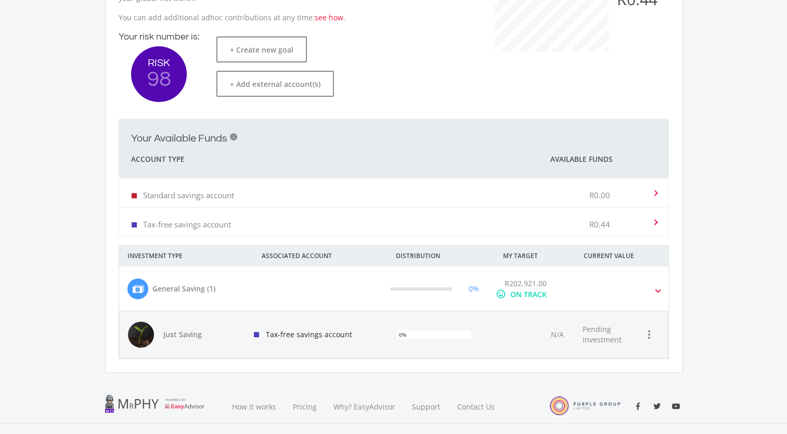
scroll to position [274, 0]
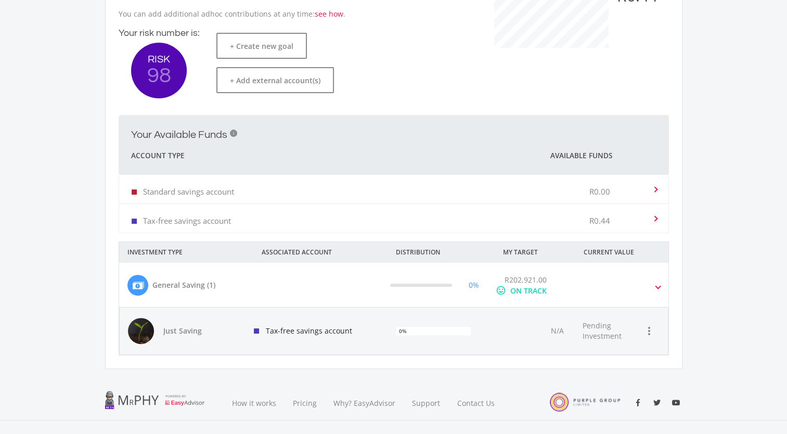
click at [386, 338] on div "Tax-free savings account" at bounding box center [316, 330] width 142 height 47
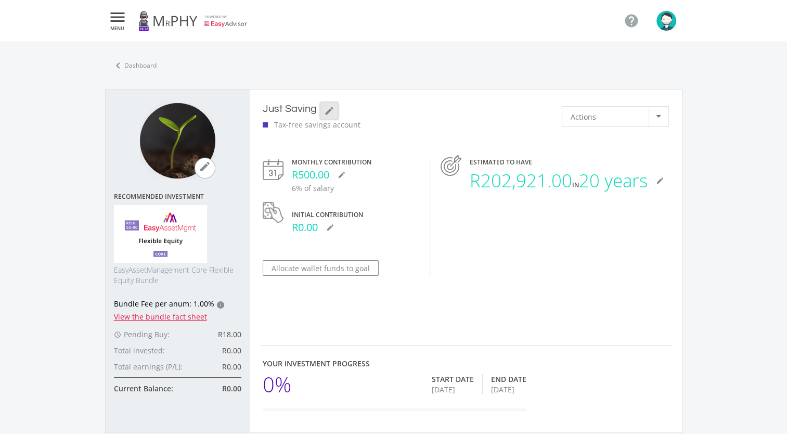
click at [330, 109] on icon "mode_edit" at bounding box center [329, 111] width 10 height 10
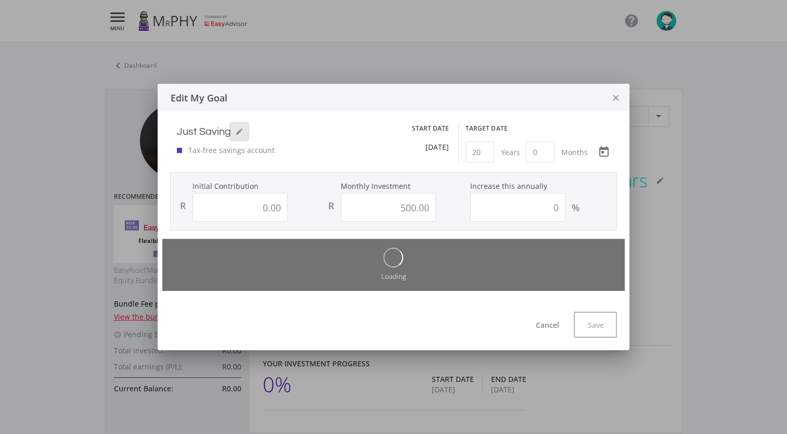
click at [241, 134] on icon "mode_edit" at bounding box center [239, 131] width 8 height 8
type input "J"
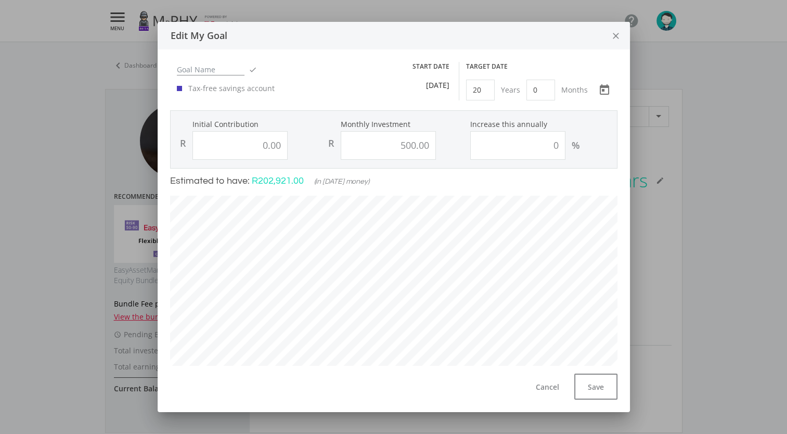
scroll to position [297, 462]
click at [621, 34] on icon "close" at bounding box center [615, 36] width 10 height 28
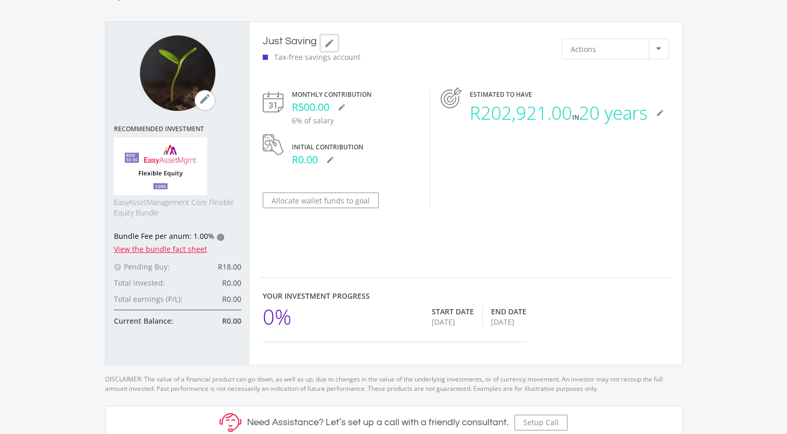
scroll to position [67, 0]
click at [181, 250] on link "View the bundle fact sheet" at bounding box center [160, 250] width 93 height 10
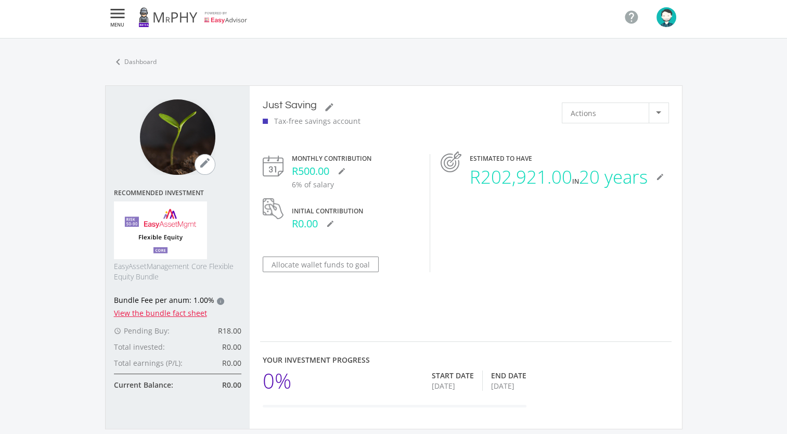
scroll to position [3, 0]
